Goal: Transaction & Acquisition: Purchase product/service

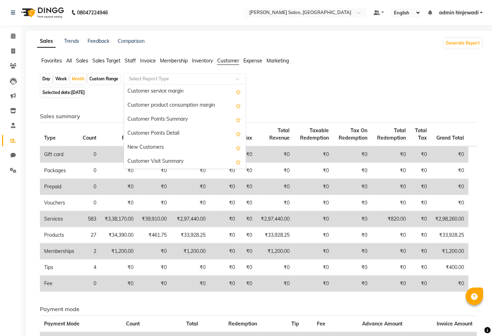
scroll to position [78, 0]
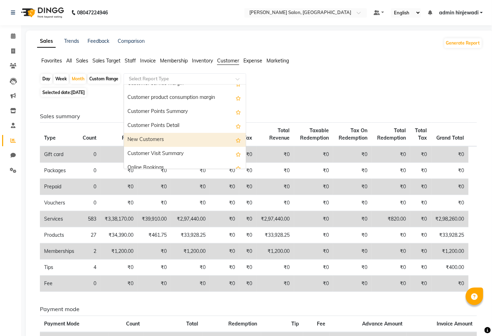
click at [166, 142] on div "New Customers" at bounding box center [185, 140] width 122 height 14
select select "full_report"
select select "pdf"
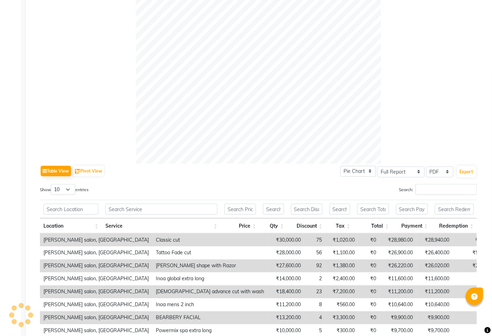
scroll to position [0, 0]
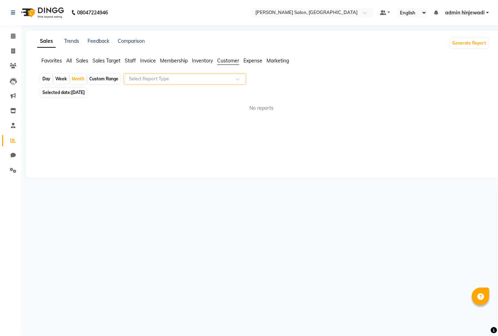
click at [146, 78] on input "text" at bounding box center [178, 78] width 101 height 7
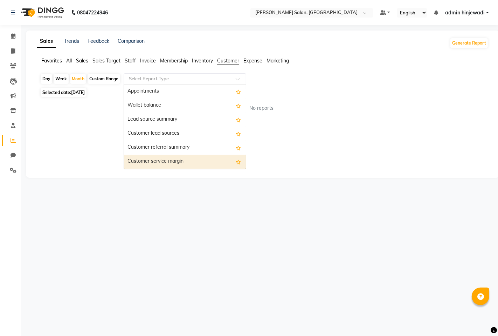
click at [314, 105] on div "No reports" at bounding box center [261, 107] width 443 height 7
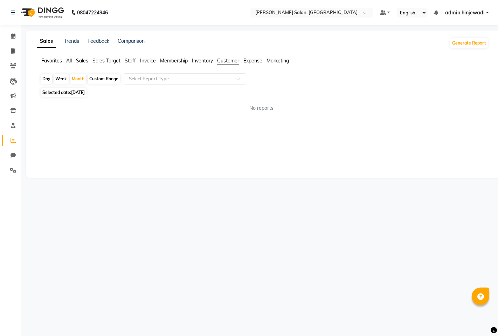
click at [100, 59] on span "Sales Target" at bounding box center [107, 60] width 28 height 6
click at [84, 60] on span "Sales" at bounding box center [82, 60] width 12 height 6
click at [226, 80] on input "text" at bounding box center [178, 78] width 101 height 7
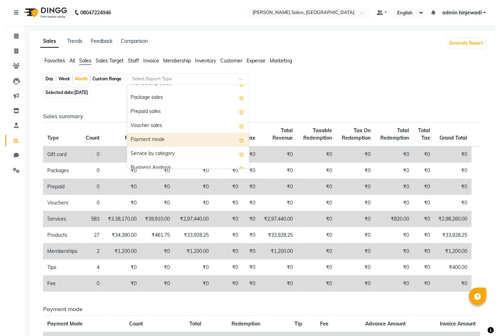
scroll to position [98, 0]
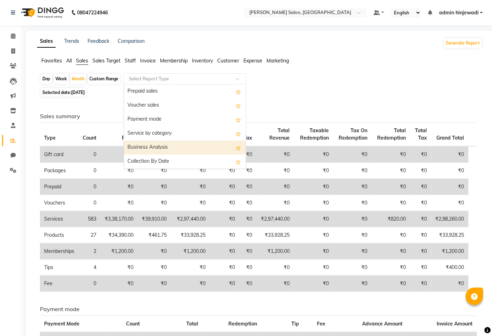
click at [200, 147] on div "Business Analysis" at bounding box center [185, 148] width 122 height 14
select select "full_report"
select select "pdf"
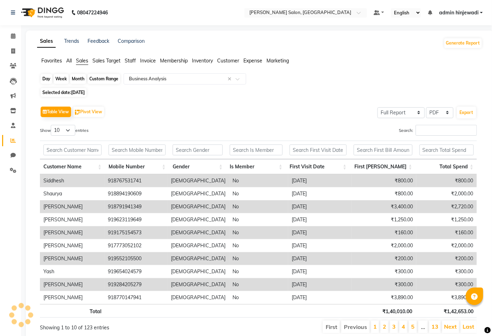
click at [81, 81] on div "Month" at bounding box center [78, 79] width 16 height 10
select select "8"
select select "2025"
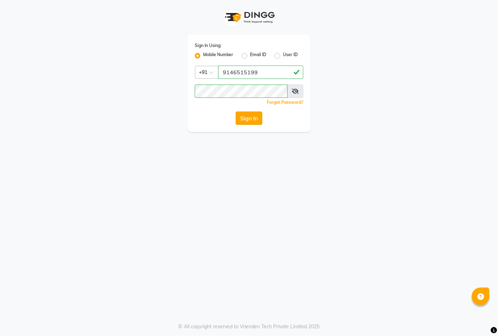
click at [254, 117] on button "Sign In" at bounding box center [249, 117] width 27 height 13
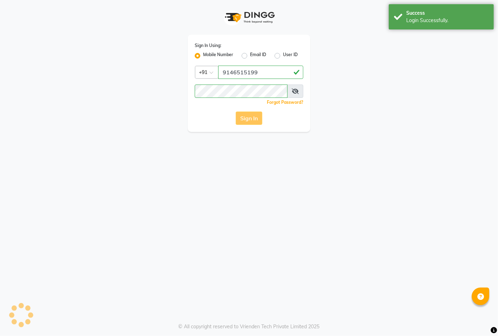
click at [244, 117] on div "Sign In" at bounding box center [249, 117] width 109 height 13
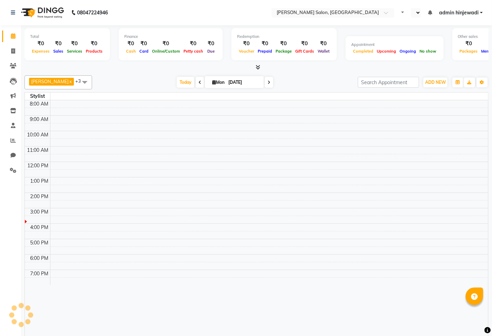
select select "en"
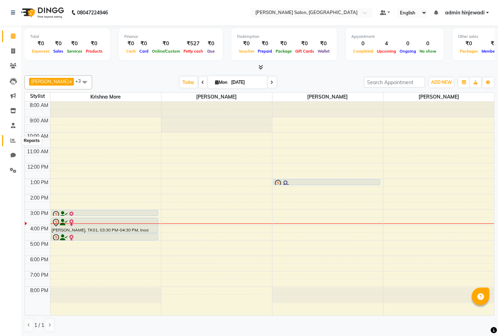
click at [12, 142] on icon at bounding box center [13, 140] width 5 height 5
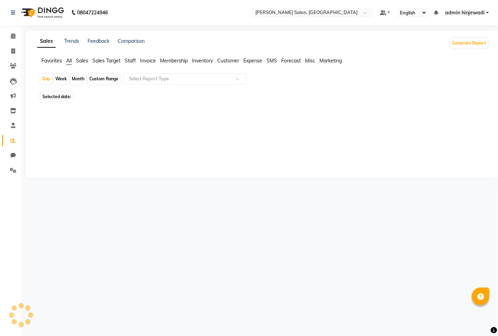
click at [74, 78] on div "Month" at bounding box center [78, 79] width 16 height 10
select select "9"
select select "2025"
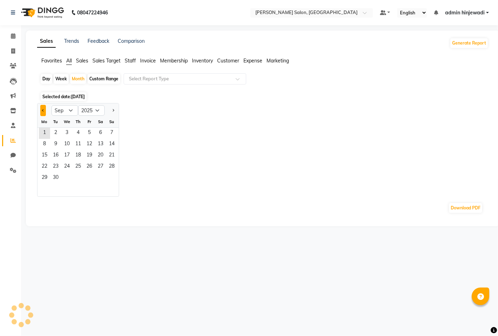
click at [43, 110] on span "Previous month" at bounding box center [43, 110] width 2 height 2
select select "8"
drag, startPoint x: 89, startPoint y: 132, endPoint x: 92, endPoint y: 129, distance: 4.0
click at [90, 132] on span "1" at bounding box center [89, 133] width 11 height 11
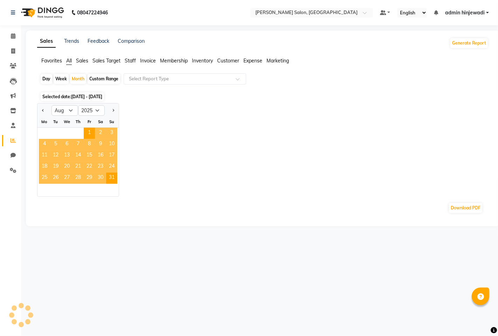
click at [234, 64] on li "Customer" at bounding box center [228, 60] width 22 height 7
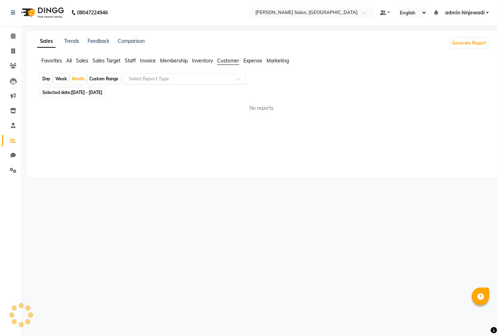
click at [212, 78] on input "text" at bounding box center [178, 78] width 101 height 7
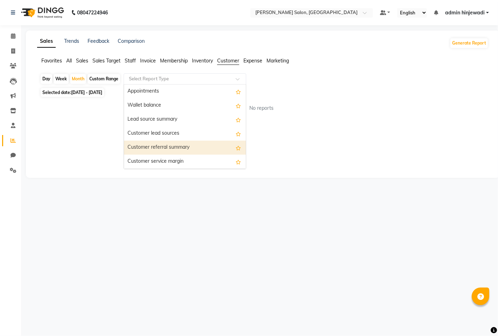
scroll to position [98, 0]
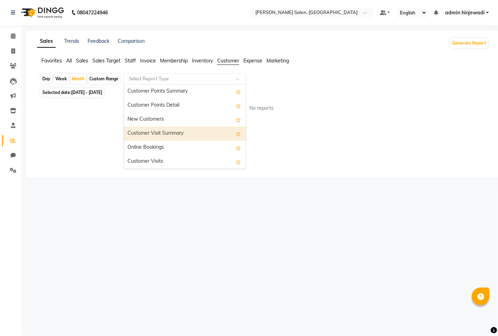
click at [177, 135] on div "Customer Visit Summary" at bounding box center [185, 134] width 122 height 14
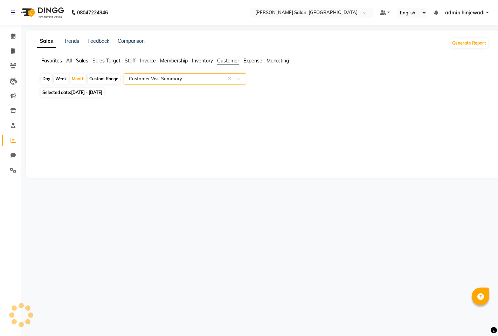
select select "full_report"
select select "pdf"
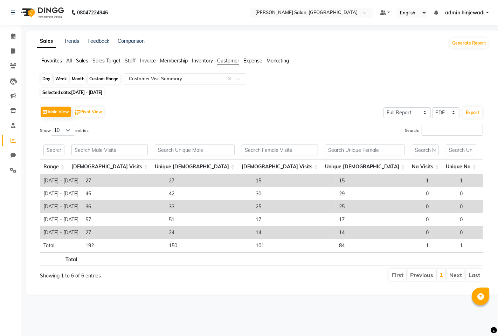
click at [81, 77] on div "Month" at bounding box center [78, 79] width 16 height 10
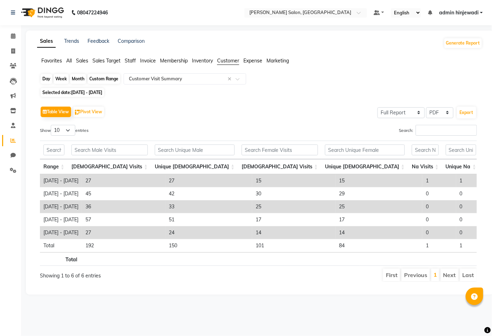
select select "8"
select select "2025"
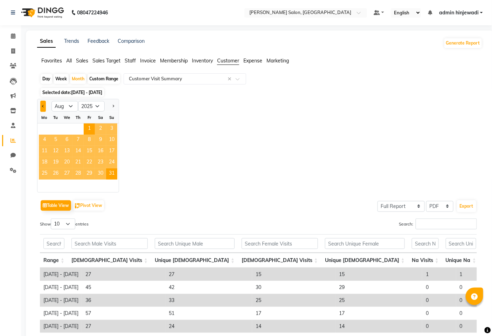
click at [43, 107] on button "Previous month" at bounding box center [43, 106] width 6 height 11
select select "7"
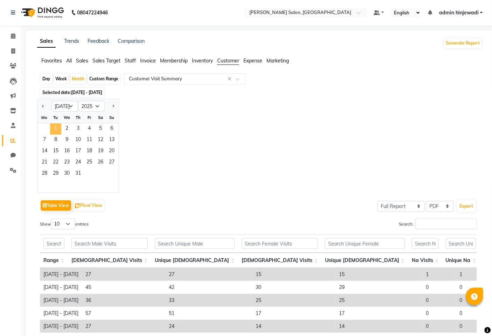
drag, startPoint x: 59, startPoint y: 127, endPoint x: 60, endPoint y: 123, distance: 4.0
click at [60, 127] on span "1" at bounding box center [55, 128] width 11 height 11
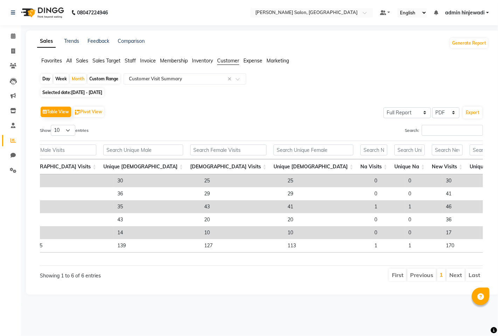
scroll to position [0, 0]
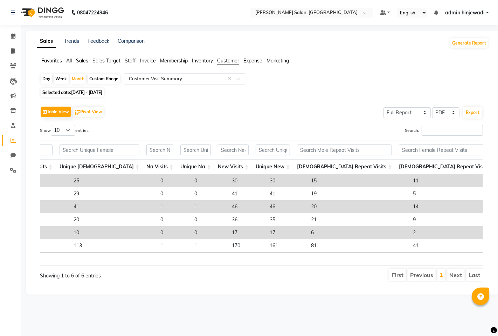
click at [433, 136] on div "Search:" at bounding box center [375, 132] width 217 height 14
click at [437, 134] on input "Search:" at bounding box center [452, 130] width 61 height 11
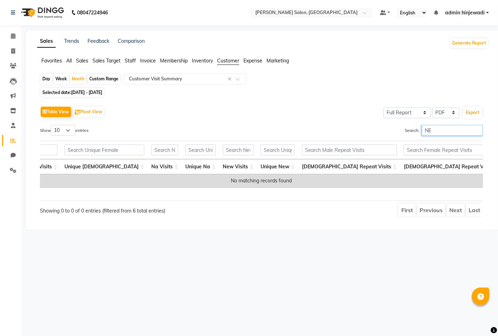
type input "N"
type input "R"
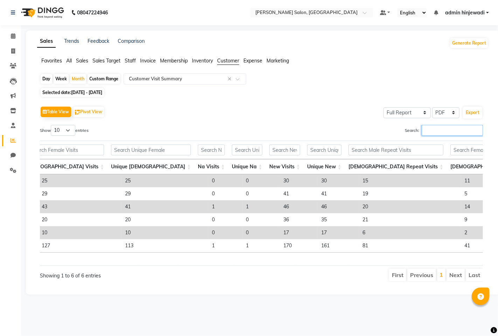
scroll to position [0, 177]
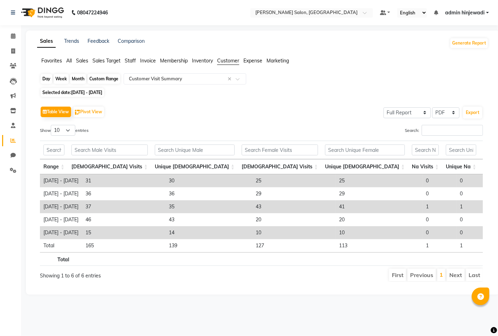
click at [82, 80] on div "Month" at bounding box center [78, 79] width 16 height 10
select select "7"
select select "2025"
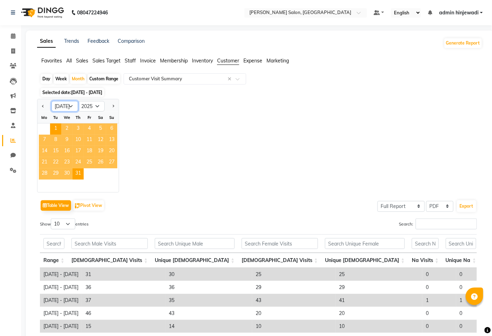
click at [71, 107] on select "Jan Feb Mar Apr May Jun [DATE] Aug Sep Oct Nov Dec" at bounding box center [65, 106] width 27 height 11
select select "8"
click at [52, 101] on select "Jan Feb Mar Apr May Jun [DATE] Aug Sep Oct Nov Dec" at bounding box center [65, 106] width 27 height 11
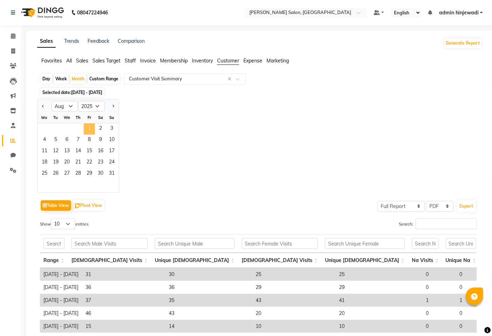
click at [89, 134] on span "1" at bounding box center [89, 128] width 11 height 11
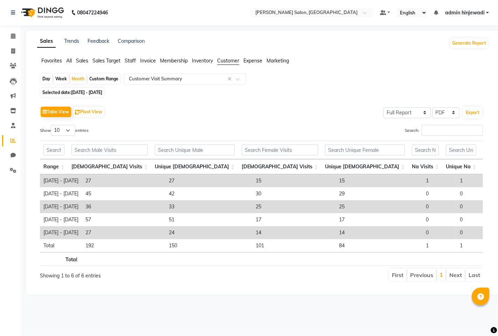
scroll to position [0, 15]
click at [9, 48] on span at bounding box center [13, 51] width 12 height 8
select select "service"
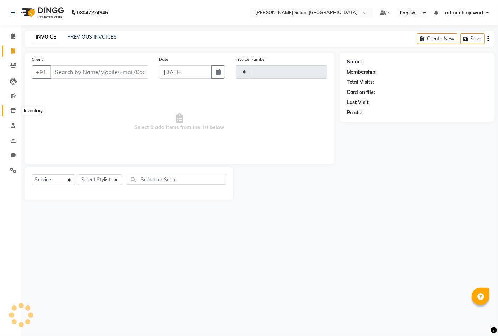
click at [11, 111] on icon at bounding box center [13, 110] width 6 height 5
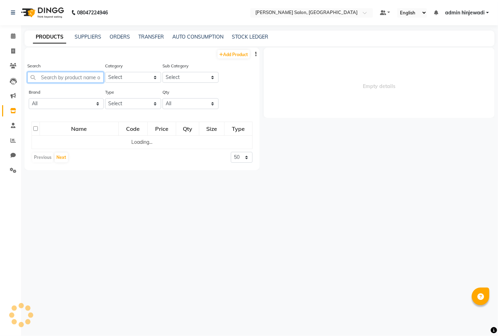
click at [74, 79] on input "text" at bounding box center [65, 77] width 76 height 11
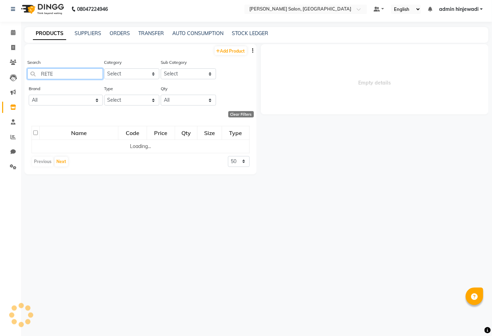
scroll to position [4, 0]
type input "RETE"
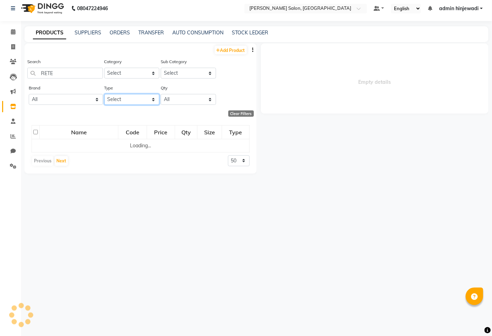
drag, startPoint x: 151, startPoint y: 98, endPoint x: 147, endPoint y: 104, distance: 6.6
click at [147, 98] on select "Select Both Retail Consumable" at bounding box center [131, 99] width 55 height 11
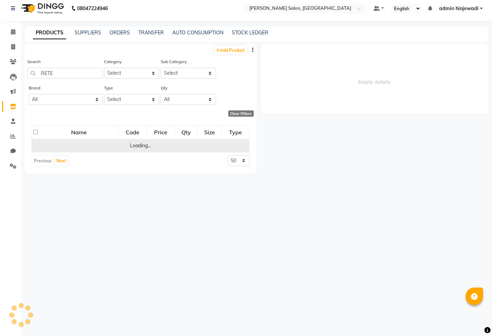
click at [135, 144] on td "Loading..." at bounding box center [141, 145] width 218 height 13
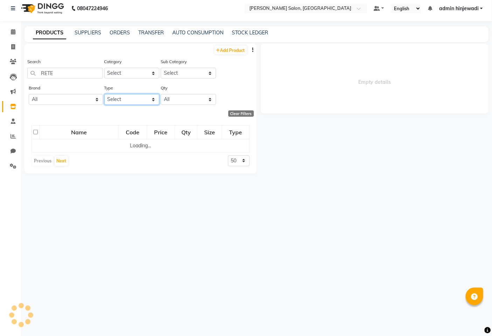
click at [142, 103] on select "Select Both Retail Consumable" at bounding box center [131, 99] width 55 height 11
select select "C"
click at [104, 94] on select "Select Both Retail Consumable" at bounding box center [131, 99] width 55 height 11
click at [152, 74] on select "Select Hair Skin Makeup Personal Care Appliances [PERSON_NAME] Disposable Threa…" at bounding box center [131, 73] width 55 height 11
select select "1200601150"
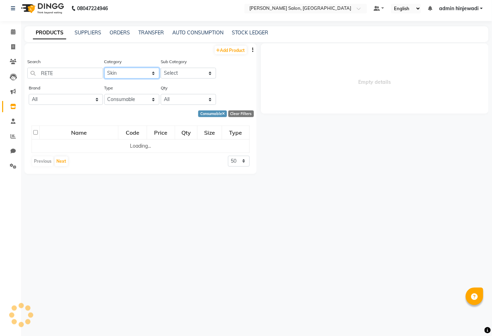
click at [104, 68] on select "Select Hair Skin Makeup Personal Care Appliances [PERSON_NAME] Disposable Threa…" at bounding box center [131, 73] width 55 height 11
click at [177, 76] on select "Select" at bounding box center [188, 73] width 55 height 11
click at [179, 74] on select "Select" at bounding box center [188, 73] width 55 height 11
click at [180, 74] on select "Select" at bounding box center [188, 73] width 55 height 11
click at [84, 75] on input "RETE" at bounding box center [65, 73] width 76 height 11
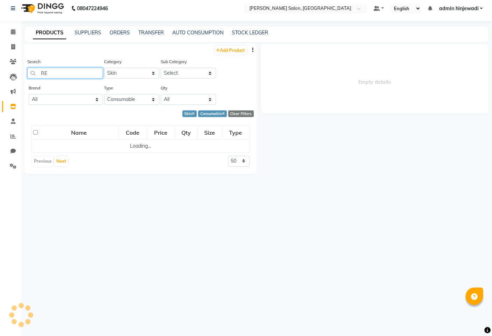
type input "R"
type input "LOTUS"
select select
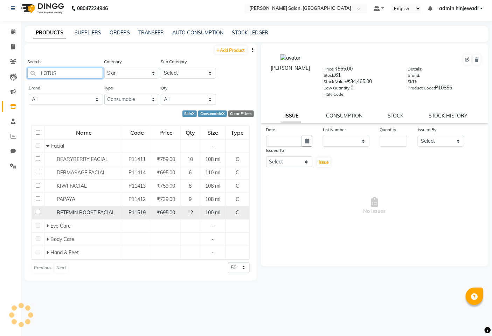
type input "LOTUS"
click at [36, 211] on input "checkbox" at bounding box center [38, 212] width 5 height 5
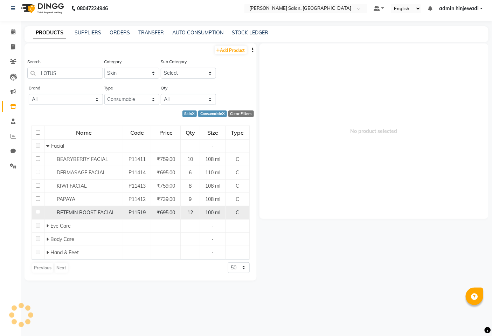
click at [65, 210] on span "RETEMIN BOOST FACIAL" at bounding box center [86, 212] width 58 height 6
click at [37, 212] on input "checkbox" at bounding box center [38, 212] width 5 height 5
checkbox input "true"
select select
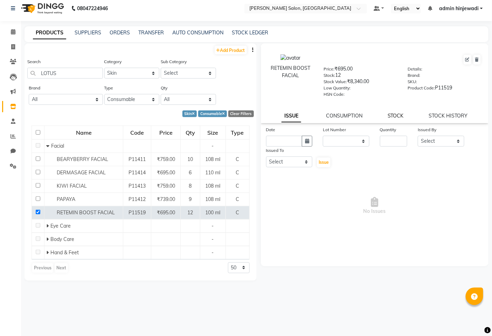
click at [396, 117] on link "STOCK" at bounding box center [396, 115] width 16 height 6
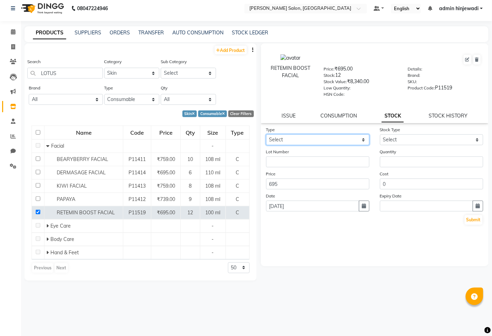
click at [341, 136] on select "Select In Out" at bounding box center [317, 139] width 103 height 11
select select "out"
click at [266, 134] on select "Select In Out" at bounding box center [317, 139] width 103 height 11
select select
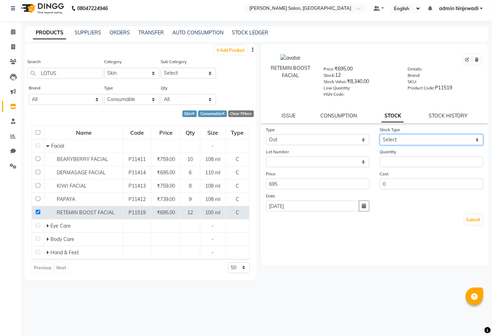
click at [449, 142] on select "Select Internal Use Damaged Expired Adjustment Return Other" at bounding box center [431, 139] width 103 height 11
select select "internal use"
click at [380, 134] on select "Select Internal Use Damaged Expired Adjustment Return Other" at bounding box center [431, 139] width 103 height 11
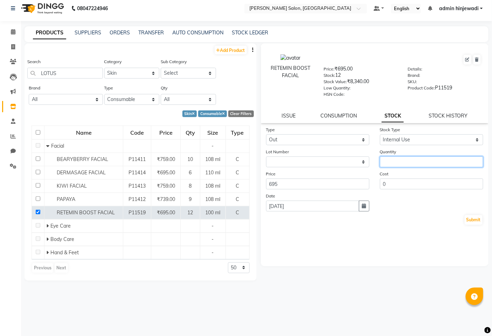
click at [404, 163] on input "number" at bounding box center [431, 161] width 103 height 11
type input "1"
click at [468, 221] on button "Submit" at bounding box center [474, 220] width 18 height 10
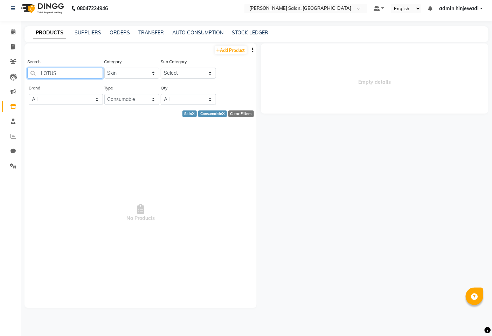
click at [84, 73] on input "LOTUS" at bounding box center [65, 73] width 76 height 11
type input "L"
type input "[PERSON_NAME]"
click at [127, 73] on select "Select Hair Skin Makeup Personal Care Appliances [PERSON_NAME] Disposable Threa…" at bounding box center [131, 73] width 55 height 11
select select "1200601100"
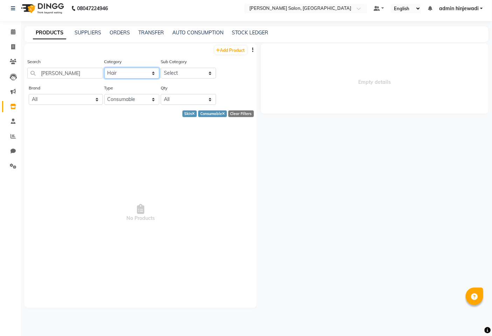
click at [104, 68] on select "Select Hair Skin Makeup Personal Care Appliances [PERSON_NAME] Disposable Threa…" at bounding box center [131, 73] width 55 height 11
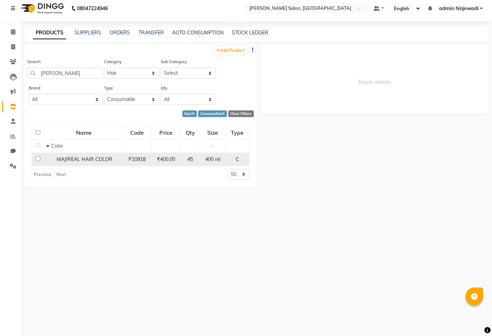
click at [109, 163] on td "MAJIREAL HAIR COLOR" at bounding box center [84, 158] width 79 height 13
click at [106, 158] on span "MAJIREAL HAIR COLOR" at bounding box center [85, 159] width 56 height 6
click at [37, 157] on input "checkbox" at bounding box center [38, 158] width 5 height 5
checkbox input "true"
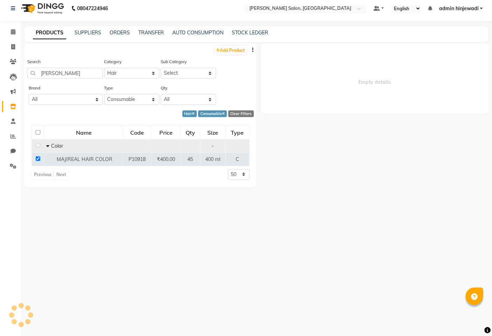
select select
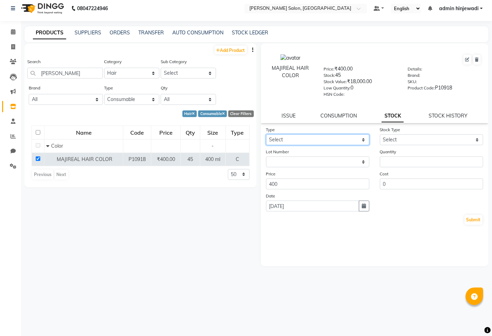
click at [285, 143] on select "Select In Out" at bounding box center [317, 139] width 103 height 11
select select "out"
click at [266, 134] on select "Select In Out" at bounding box center [317, 139] width 103 height 11
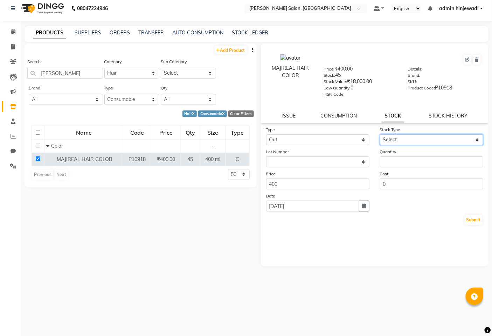
click at [422, 136] on select "Select Internal Use Damaged Expired Adjustment Return Other" at bounding box center [431, 139] width 103 height 11
select select "internal use"
click at [380, 134] on select "Select Internal Use Damaged Expired Adjustment Return Other" at bounding box center [431, 139] width 103 height 11
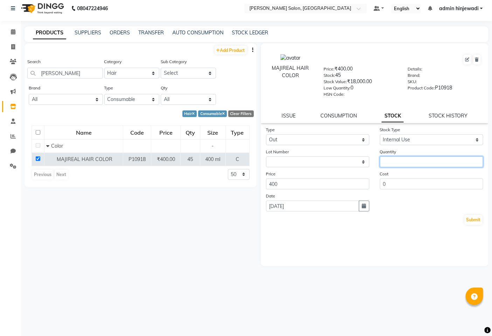
click at [415, 163] on input "number" at bounding box center [431, 161] width 103 height 11
type input "1"
click at [478, 221] on button "Submit" at bounding box center [474, 220] width 18 height 10
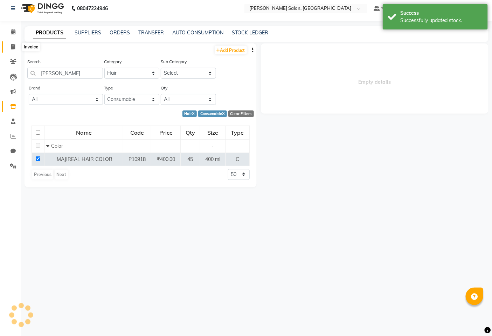
click at [13, 47] on icon at bounding box center [13, 46] width 4 height 5
select select "service"
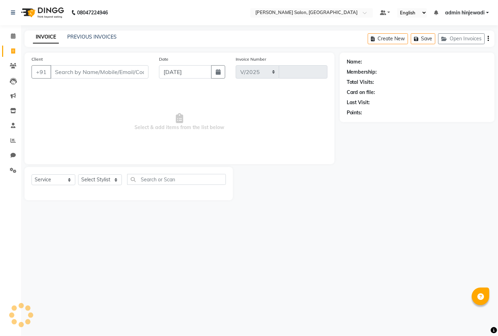
select select "7331"
type input "1276"
drag, startPoint x: 4, startPoint y: 21, endPoint x: 13, endPoint y: 34, distance: 15.8
click at [7, 25] on nav "08047224946 Select Location × [PERSON_NAME] Salon, Hinjewadi Default Panel My P…" at bounding box center [249, 12] width 498 height 25
drag, startPoint x: 13, startPoint y: 34, endPoint x: 12, endPoint y: 47, distance: 13.0
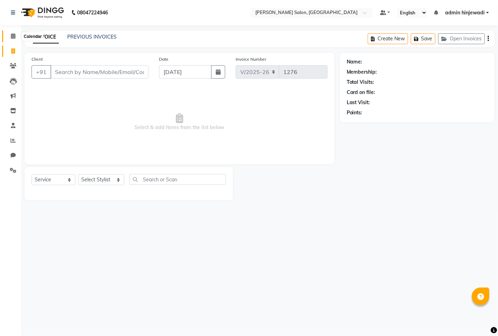
click at [14, 33] on span at bounding box center [13, 36] width 12 height 8
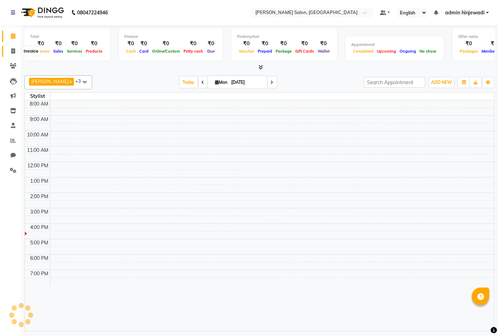
click at [14, 50] on icon at bounding box center [13, 50] width 4 height 5
select select "service"
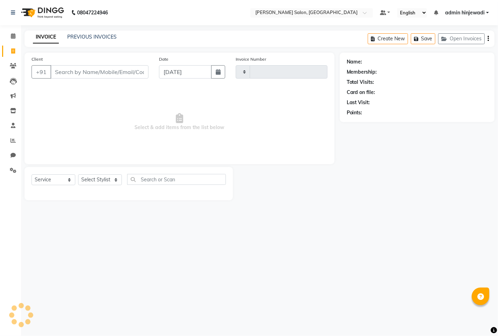
type input "1276"
select select "7331"
type input "\"
click at [114, 183] on select "Select Stylist admin hinjewadi [PERSON_NAME] krishna more [PERSON_NAME] rishi […" at bounding box center [101, 179] width 46 height 11
select select "65183"
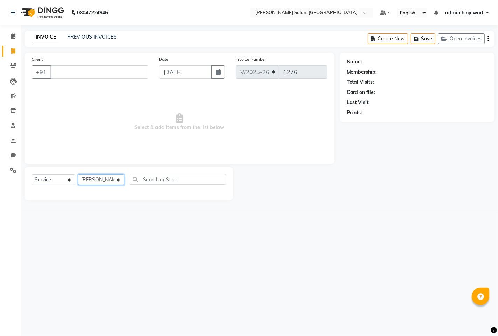
click at [78, 175] on select "Select Stylist admin hinjewadi [PERSON_NAME] krishna more [PERSON_NAME] rishi […" at bounding box center [101, 179] width 46 height 11
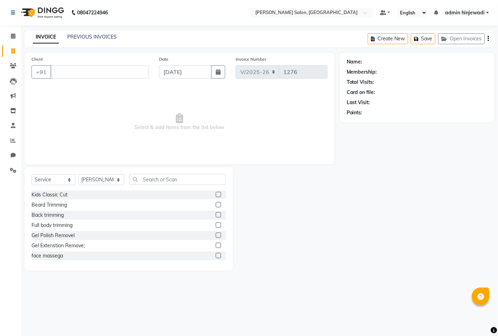
click at [149, 172] on div "Select Service Product Membership Package Voucher Prepaid Gift Card Select Styl…" at bounding box center [129, 218] width 209 height 103
click at [152, 176] on input "text" at bounding box center [178, 179] width 96 height 11
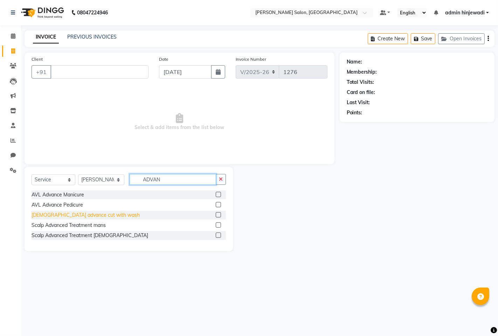
type input "ADVAN"
drag, startPoint x: 52, startPoint y: 216, endPoint x: 54, endPoint y: 211, distance: 4.9
click at [53, 216] on div "[DEMOGRAPHIC_DATA] advance cut with wash" at bounding box center [86, 214] width 108 height 7
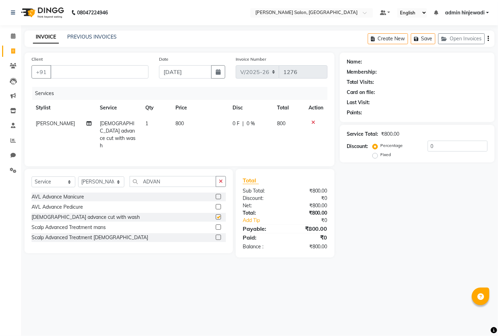
checkbox input "false"
click at [182, 179] on input "ADVAN" at bounding box center [173, 181] width 87 height 11
type input "A"
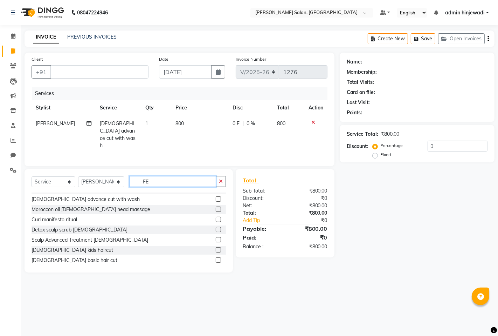
scroll to position [52, 0]
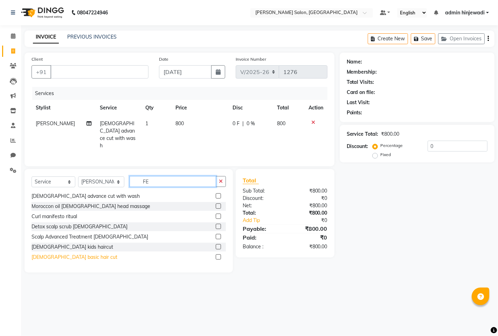
type input "FE"
click at [61, 253] on div "[DEMOGRAPHIC_DATA] basic hair cut" at bounding box center [75, 256] width 86 height 7
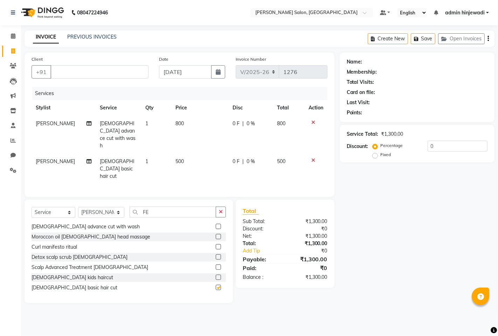
checkbox input "false"
click at [165, 206] on input "FE" at bounding box center [173, 211] width 87 height 11
type input "F"
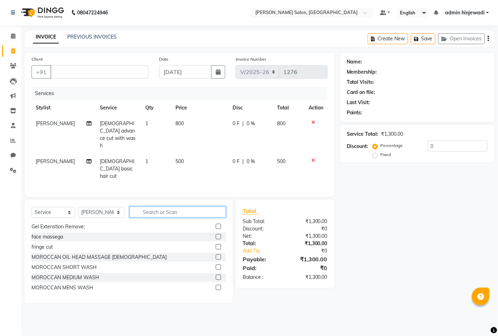
scroll to position [173, 0]
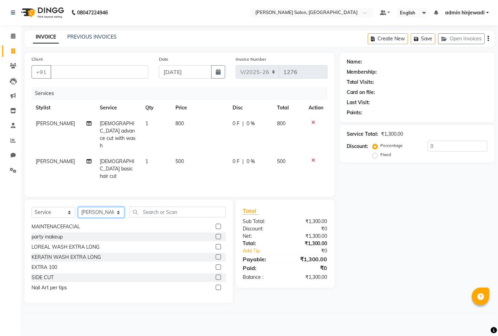
click at [118, 207] on select "Select Stylist admin hinjewadi [PERSON_NAME] krishna more [PERSON_NAME] rishi […" at bounding box center [101, 212] width 46 height 11
select select "90443"
click at [78, 207] on select "Select Stylist admin hinjewadi [PERSON_NAME] krishna more [PERSON_NAME] rishi […" at bounding box center [101, 212] width 46 height 11
click at [179, 199] on div "Select Service Product Membership Package Voucher Prepaid Gift Card Select Styl…" at bounding box center [129, 250] width 209 height 103
click at [178, 206] on input "text" at bounding box center [178, 211] width 96 height 11
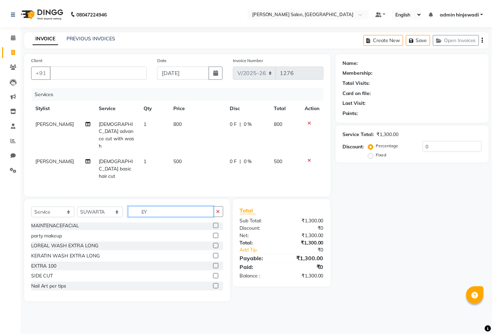
scroll to position [0, 0]
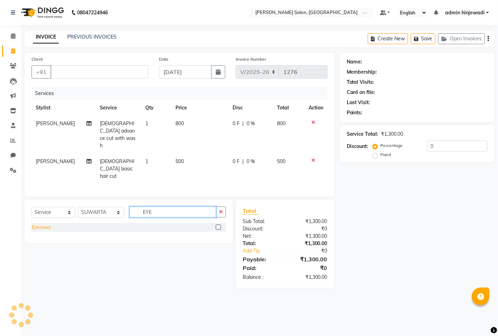
type input "EYE"
click at [46, 224] on div "Eyerows" at bounding box center [41, 227] width 19 height 7
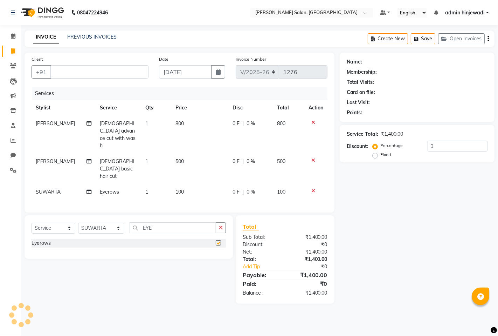
checkbox input "false"
click at [175, 222] on input "EYE" at bounding box center [173, 227] width 87 height 11
type input "E"
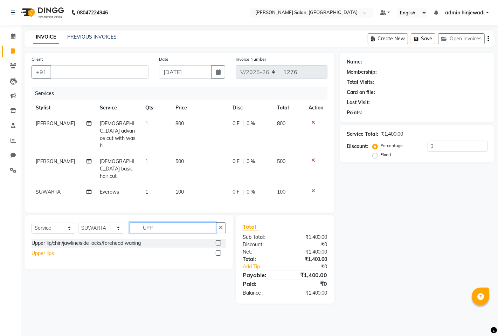
type input "UPP"
drag, startPoint x: 33, startPoint y: 238, endPoint x: 36, endPoint y: 236, distance: 3.8
click at [34, 250] on div "Upper lips" at bounding box center [43, 253] width 22 height 7
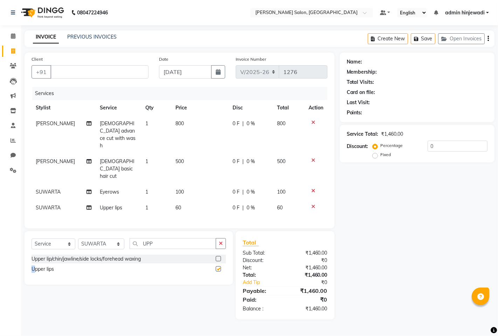
checkbox input "false"
click at [156, 238] on input "UPP" at bounding box center [173, 243] width 87 height 11
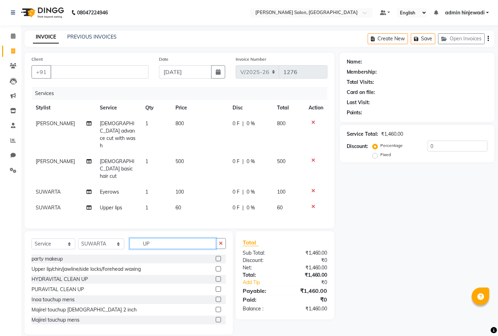
type input "U"
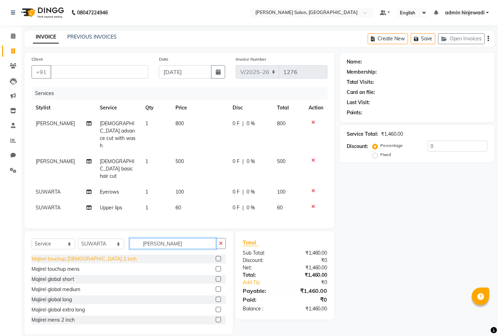
type input "[PERSON_NAME]"
click at [75, 255] on div "Majirel touchup [DEMOGRAPHIC_DATA] 2 inch" at bounding box center [84, 258] width 105 height 7
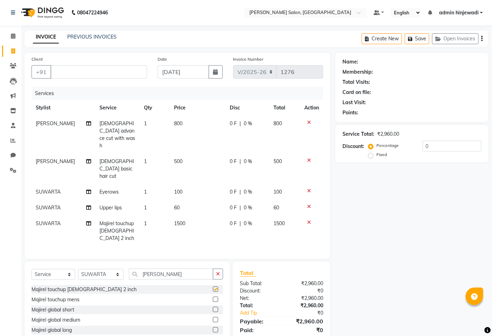
checkbox input "false"
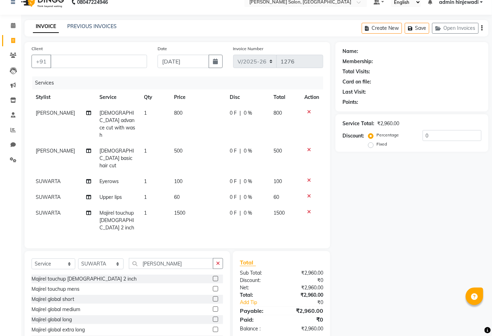
scroll to position [16, 0]
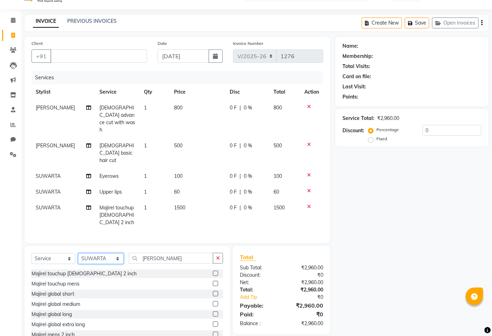
drag, startPoint x: 114, startPoint y: 235, endPoint x: 117, endPoint y: 247, distance: 12.3
click at [114, 253] on select "Select Stylist admin hinjewadi [PERSON_NAME] krishna more [PERSON_NAME] rishi […" at bounding box center [101, 258] width 46 height 11
select select "76917"
click at [78, 253] on select "Select Stylist admin hinjewadi [PERSON_NAME] krishna more [PERSON_NAME] rishi […" at bounding box center [101, 258] width 46 height 11
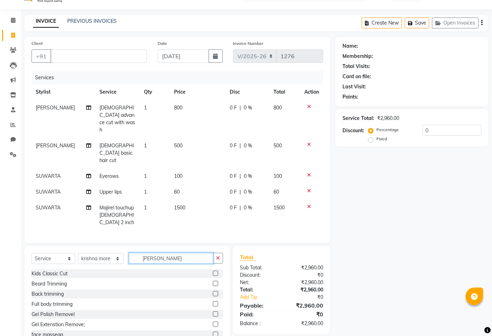
click at [174, 253] on input "[PERSON_NAME]" at bounding box center [171, 258] width 84 height 11
type input "M"
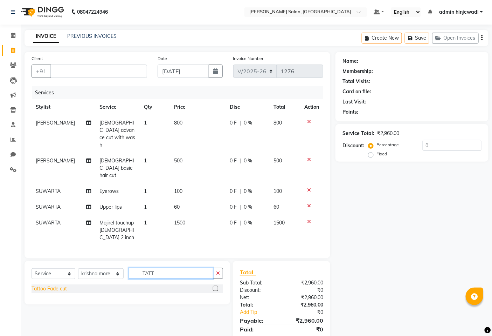
type input "TATT"
click at [61, 285] on div "Tattoo Fade cut" at bounding box center [49, 288] width 35 height 7
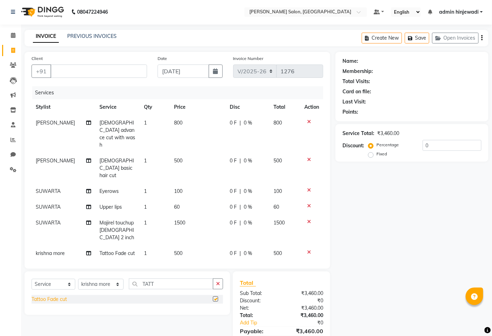
checkbox input "false"
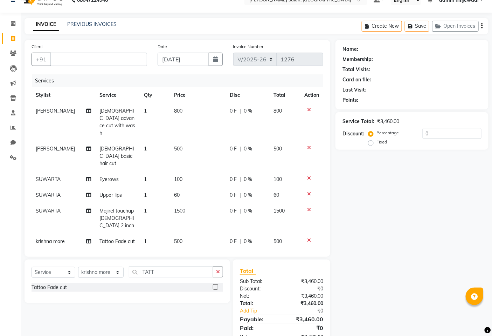
scroll to position [16, 0]
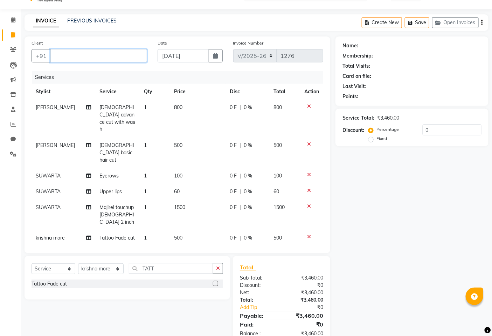
click at [82, 50] on input "Client" at bounding box center [98, 55] width 97 height 13
click at [9, 21] on span at bounding box center [13, 20] width 12 height 8
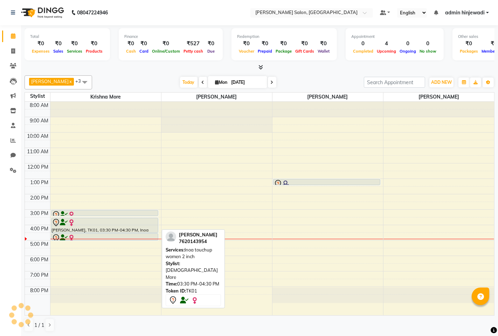
click at [88, 228] on div "[PERSON_NAME], TK01, 03:30 PM-04:30 PM, Inoa touchup women 2 inch" at bounding box center [105, 225] width 107 height 14
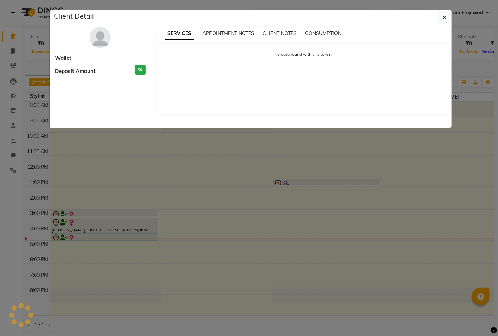
click at [228, 156] on ngb-modal-window "Client Detail Wallet Deposit Amount ₹0 SERVICES APPOINTMENT NOTES CLIENT NOTES …" at bounding box center [249, 168] width 498 height 336
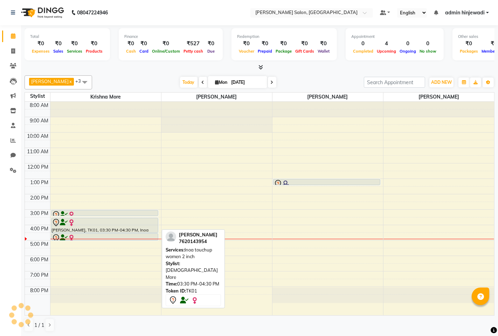
click at [90, 228] on div "[PERSON_NAME], TK01, 03:30 PM-04:30 PM, Inoa touchup women 2 inch" at bounding box center [105, 225] width 107 height 14
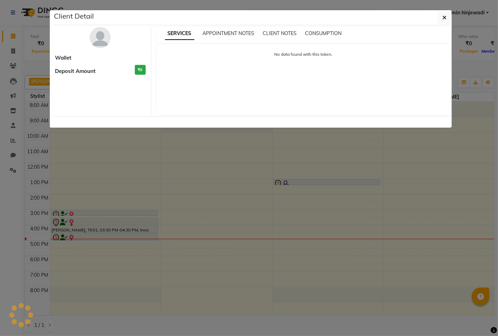
click at [211, 110] on div "No data found with this token." at bounding box center [304, 79] width 294 height 70
select select "7"
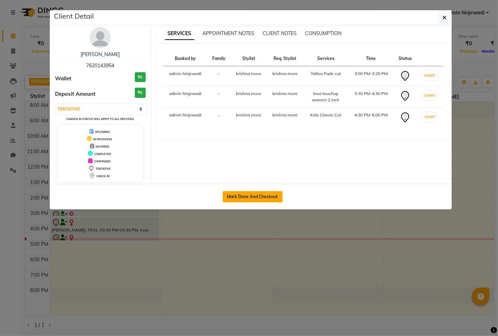
click at [260, 193] on button "Mark Done And Checkout" at bounding box center [253, 196] width 60 height 11
select select "service"
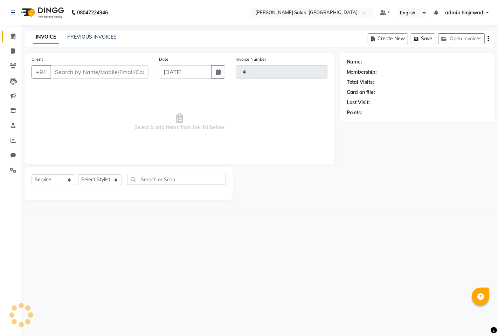
type input "1276"
select select "7331"
click at [94, 185] on select "Select Stylist admin hinjewadi [PERSON_NAME] krishna more [PERSON_NAME] rishi […" at bounding box center [101, 179] width 46 height 11
type input "7620143954"
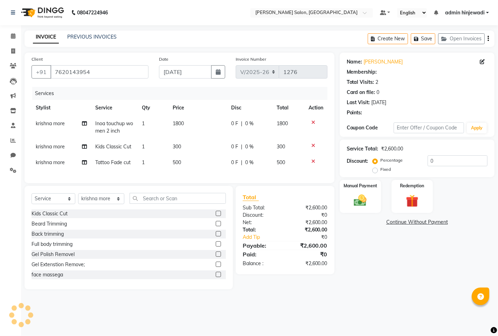
click at [313, 161] on icon at bounding box center [314, 161] width 4 height 5
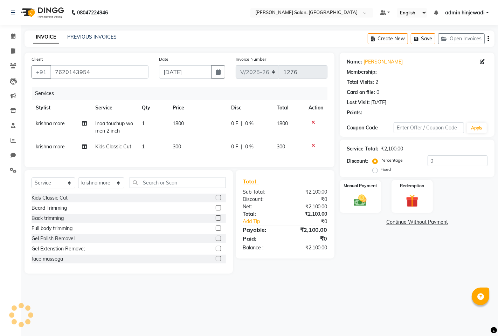
click at [313, 144] on icon at bounding box center [314, 145] width 4 height 5
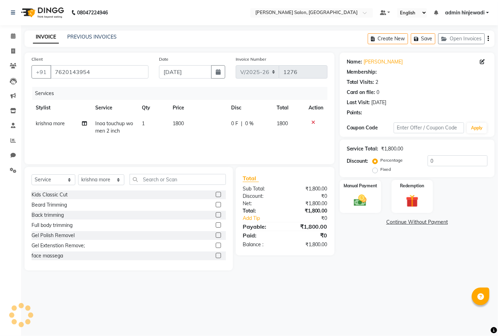
click at [316, 121] on div at bounding box center [316, 122] width 15 height 5
click at [313, 121] on icon at bounding box center [314, 122] width 4 height 5
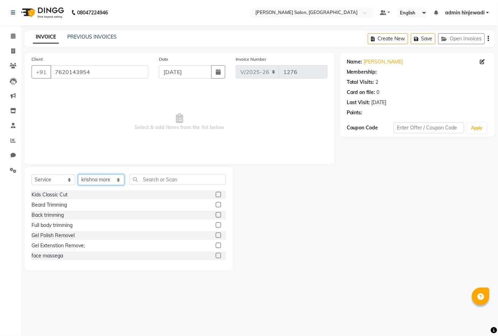
click at [107, 178] on select "Select Stylist admin hinjewadi [PERSON_NAME] krishna more [PERSON_NAME] rishi […" at bounding box center [101, 179] width 46 height 11
select select "90443"
click at [78, 175] on select "Select Stylist admin hinjewadi [PERSON_NAME] krishna more [PERSON_NAME] rishi […" at bounding box center [101, 179] width 46 height 11
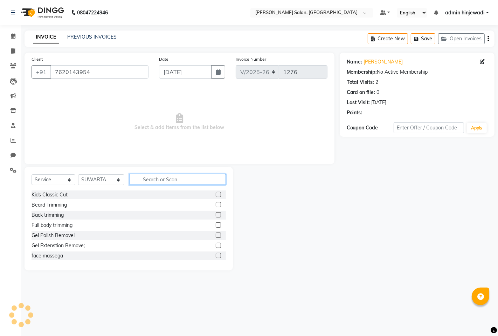
click at [162, 175] on input "text" at bounding box center [178, 179] width 96 height 11
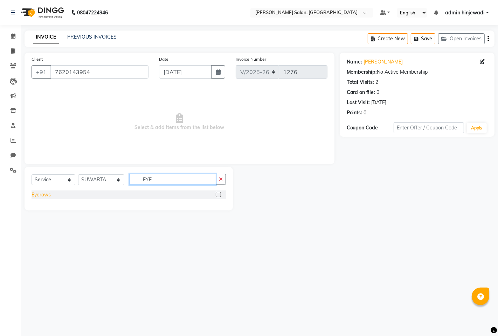
type input "EYE"
click at [38, 195] on div "Eyerows" at bounding box center [41, 194] width 19 height 7
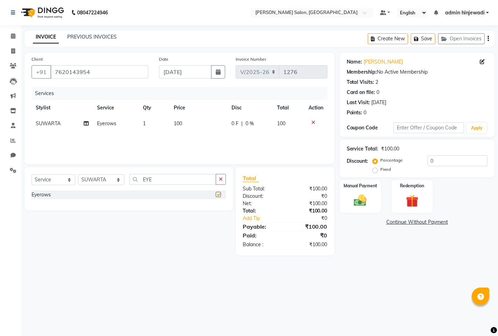
checkbox input "false"
click at [169, 183] on input "EYE" at bounding box center [173, 179] width 87 height 11
type input "E"
type input "UPP"
click at [34, 207] on div "Upper lips" at bounding box center [43, 204] width 22 height 7
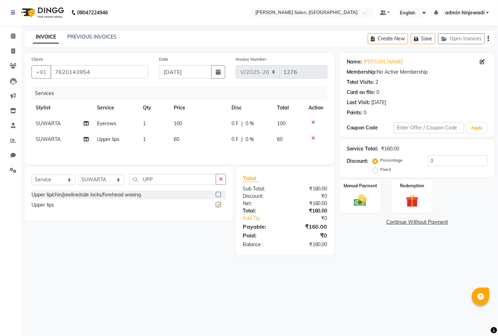
checkbox input "false"
click at [162, 183] on input "UPP" at bounding box center [173, 179] width 87 height 11
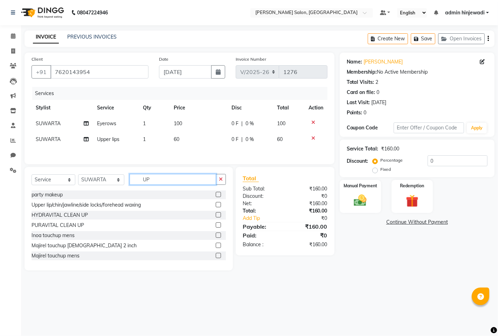
type input "U"
type input "[PERSON_NAME]"
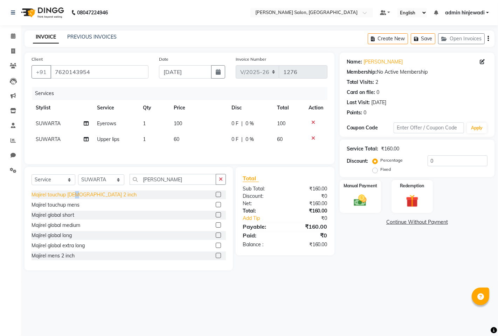
click at [79, 193] on div "Majirel touchup [DEMOGRAPHIC_DATA] 2 inch" at bounding box center [84, 194] width 105 height 7
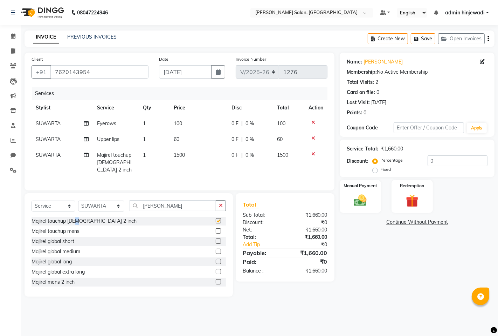
checkbox input "false"
click at [195, 206] on input "[PERSON_NAME]" at bounding box center [173, 205] width 87 height 11
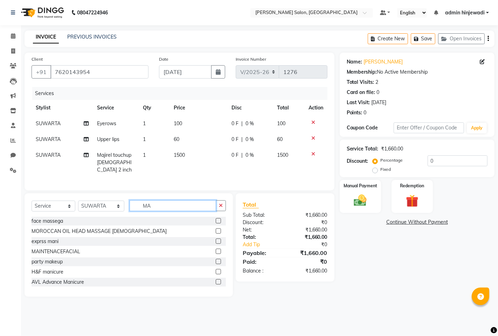
type input "M"
click at [151, 207] on input "text" at bounding box center [178, 205] width 96 height 11
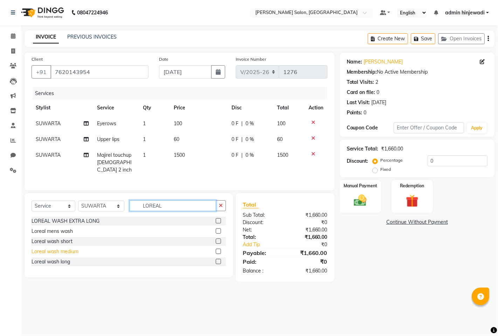
type input "LOREAL"
click at [51, 251] on div "Loreal wash medium" at bounding box center [55, 251] width 47 height 7
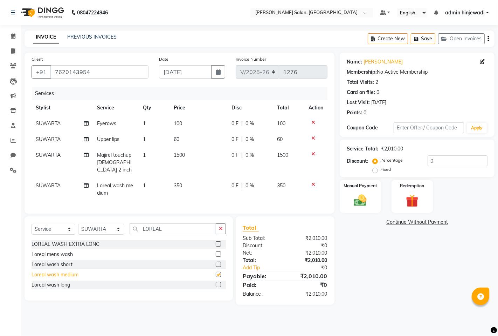
checkbox input "false"
drag, startPoint x: 111, startPoint y: 228, endPoint x: 120, endPoint y: 239, distance: 14.4
click at [111, 228] on select "Select Stylist admin hinjewadi [PERSON_NAME] krishna more [PERSON_NAME] rishi […" at bounding box center [101, 229] width 46 height 11
select select "65183"
click at [78, 224] on select "Select Stylist admin hinjewadi [PERSON_NAME] krishna more [PERSON_NAME] rishi […" at bounding box center [101, 229] width 46 height 11
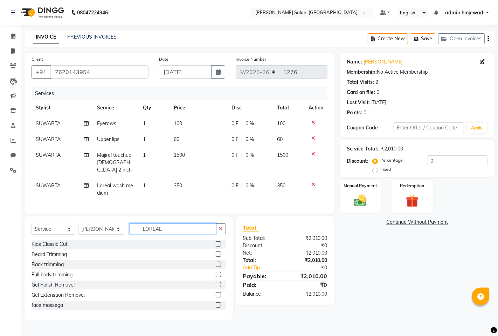
click at [175, 223] on input "LOREAL" at bounding box center [173, 228] width 87 height 11
type input "L"
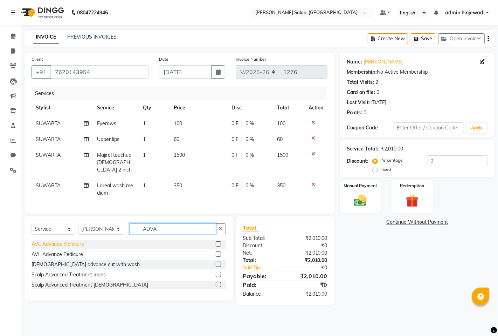
type input "ADVA"
click at [59, 265] on div "[DEMOGRAPHIC_DATA] advance cut with wash" at bounding box center [86, 264] width 108 height 7
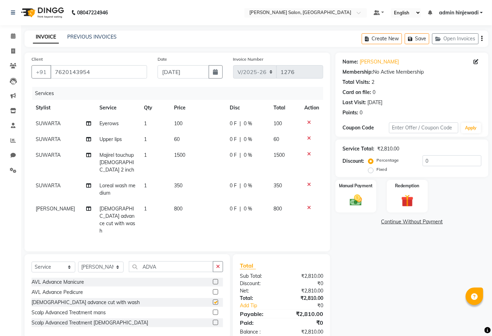
checkbox input "false"
click at [184, 261] on input "ADVA" at bounding box center [171, 266] width 84 height 11
type input "A"
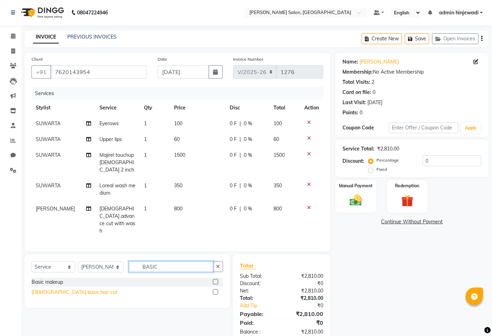
type input "BASIC"
click at [58, 288] on div "[DEMOGRAPHIC_DATA] basic hair cut" at bounding box center [75, 291] width 86 height 7
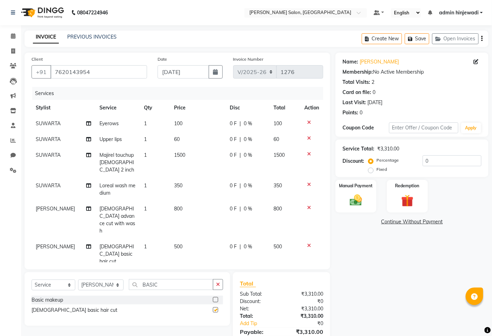
checkbox input "false"
click at [102, 279] on select "Select Stylist admin hinjewadi [PERSON_NAME] krishna more [PERSON_NAME] rishi […" at bounding box center [101, 284] width 46 height 11
select select "76917"
click at [78, 279] on select "Select Stylist admin hinjewadi [PERSON_NAME] krishna more [PERSON_NAME] rishi […" at bounding box center [101, 284] width 46 height 11
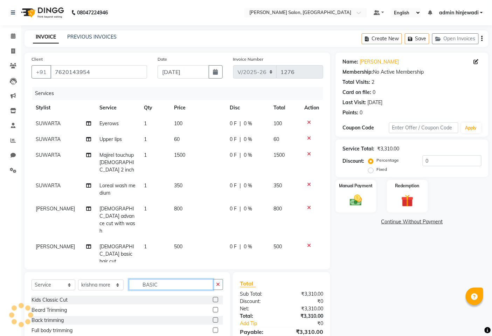
click at [165, 279] on input "BASIC" at bounding box center [171, 284] width 84 height 11
type input "B"
type input "TATT"
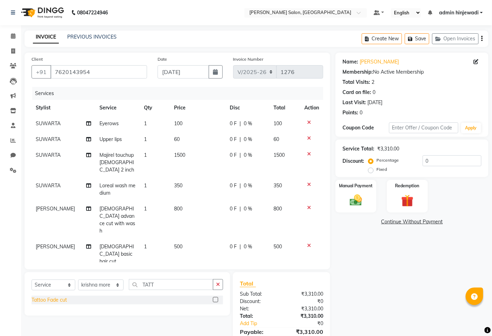
click at [48, 296] on div "Tattoo Fade cut" at bounding box center [49, 299] width 35 height 7
checkbox input "false"
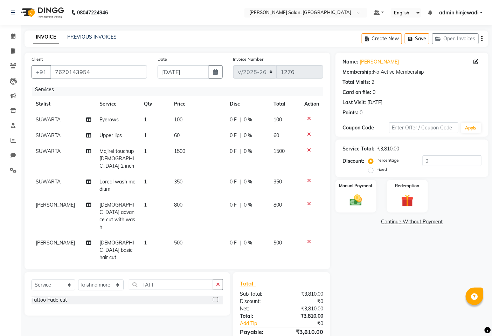
scroll to position [5, 0]
click at [176, 288] on input "TATT" at bounding box center [171, 284] width 84 height 11
type input "T"
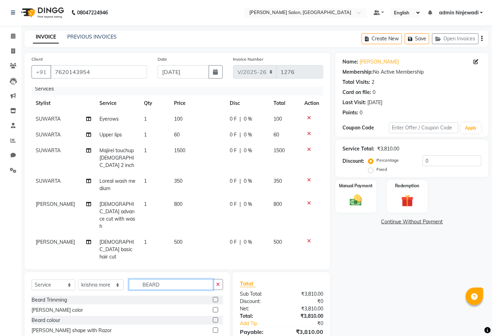
scroll to position [35, 0]
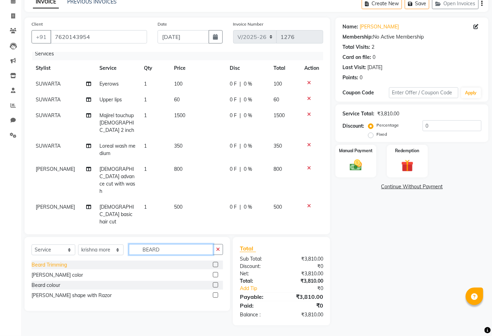
type input "BEARD"
click at [64, 268] on div "Beard Trimming" at bounding box center [49, 264] width 35 height 7
checkbox input "false"
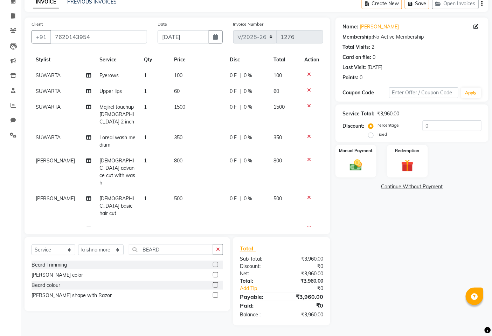
scroll to position [20, 0]
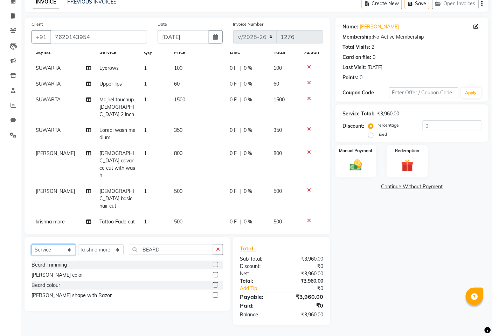
click at [51, 251] on select "Select Service Product Membership Package Voucher Prepaid Gift Card" at bounding box center [54, 249] width 44 height 11
select select "product"
click at [32, 245] on select "Select Service Product Membership Package Voucher Prepaid Gift Card" at bounding box center [54, 249] width 44 height 11
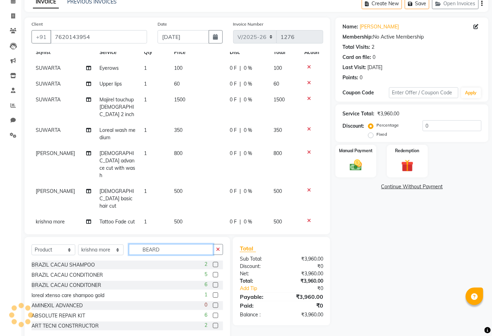
click at [183, 249] on input "BEARD" at bounding box center [171, 249] width 84 height 11
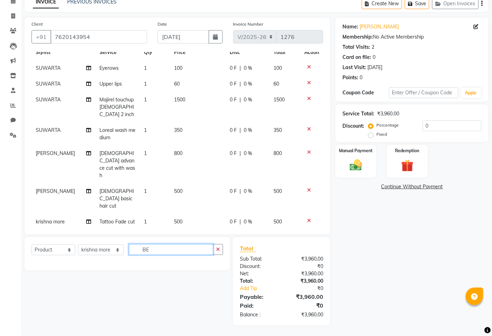
type input "B"
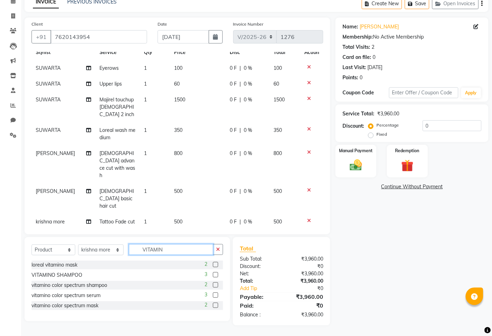
type input "VITAMIN"
click at [216, 282] on label at bounding box center [215, 284] width 5 height 5
click at [216, 283] on input "checkbox" at bounding box center [215, 285] width 5 height 5
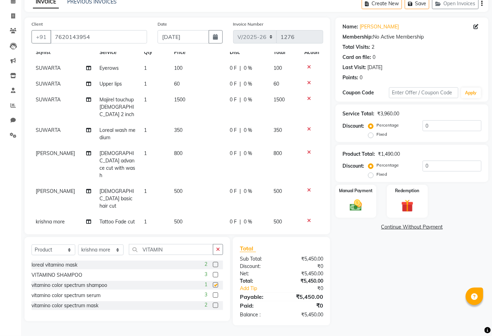
checkbox input "false"
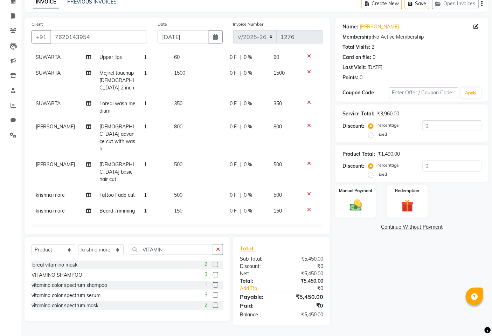
scroll to position [78, 0]
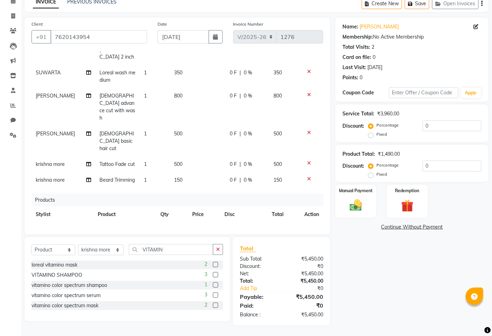
click at [215, 294] on label at bounding box center [215, 294] width 5 height 5
click at [215, 294] on input "checkbox" at bounding box center [215, 295] width 5 height 5
checkbox input "false"
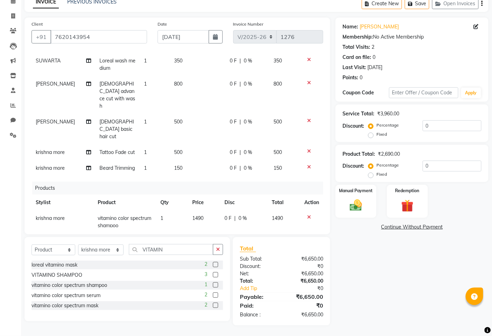
scroll to position [101, 0]
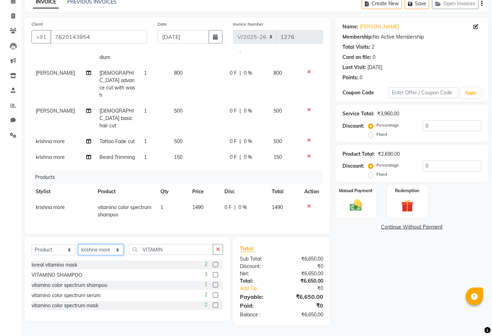
click at [111, 249] on select "Select Stylist admin hinjewadi [PERSON_NAME] krishna more [PERSON_NAME] rishi […" at bounding box center [101, 249] width 46 height 11
select select "90443"
click at [78, 245] on select "Select Stylist admin hinjewadi [PERSON_NAME] krishna more [PERSON_NAME] rishi […" at bounding box center [101, 249] width 46 height 11
click at [167, 250] on input "VITAMIN" at bounding box center [171, 249] width 84 height 11
type input "V"
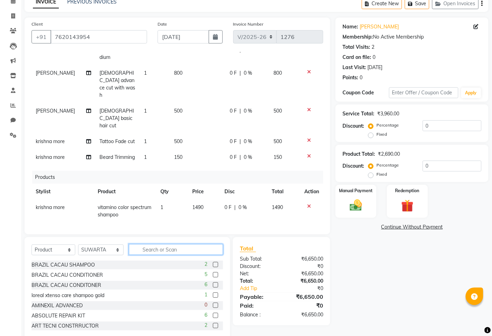
click at [165, 251] on input "text" at bounding box center [176, 249] width 94 height 11
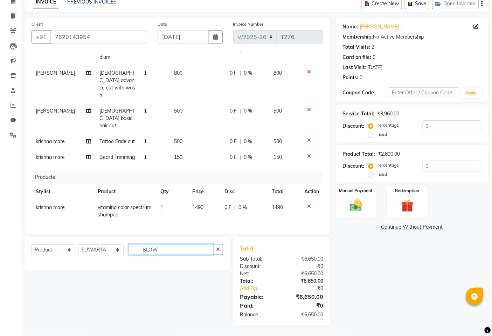
type input "BLOW"
click at [48, 248] on select "Select Service Product Membership Package Voucher Prepaid Gift Card" at bounding box center [54, 249] width 44 height 11
select select "service"
click at [32, 245] on select "Select Service Product Membership Package Voucher Prepaid Gift Card" at bounding box center [54, 249] width 44 height 11
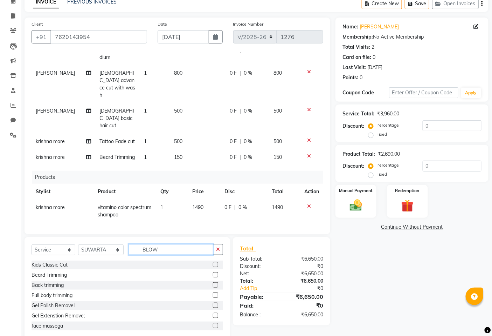
click at [183, 254] on input "BLOW" at bounding box center [171, 249] width 84 height 11
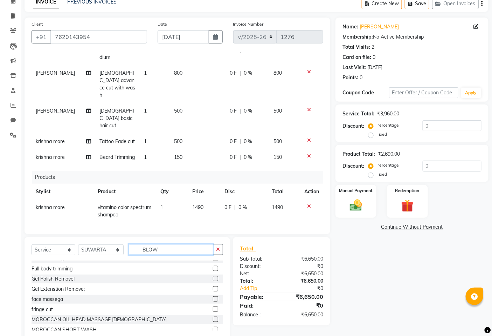
scroll to position [39, 0]
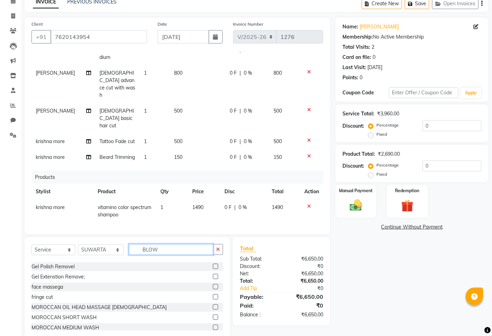
drag, startPoint x: 162, startPoint y: 252, endPoint x: 163, endPoint y: 245, distance: 7.2
click at [163, 246] on input "BLOW" at bounding box center [171, 249] width 84 height 11
type input "B"
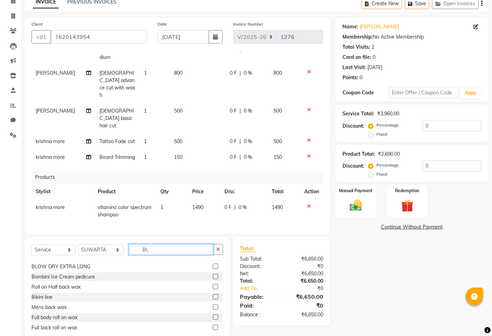
scroll to position [0, 0]
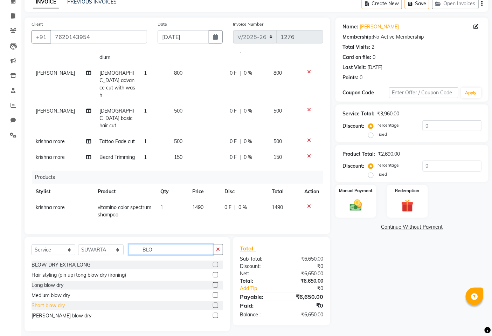
type input "BLO"
drag, startPoint x: 35, startPoint y: 304, endPoint x: 43, endPoint y: 303, distance: 7.8
click at [37, 304] on div "Short blow dry" at bounding box center [48, 305] width 33 height 7
checkbox input "false"
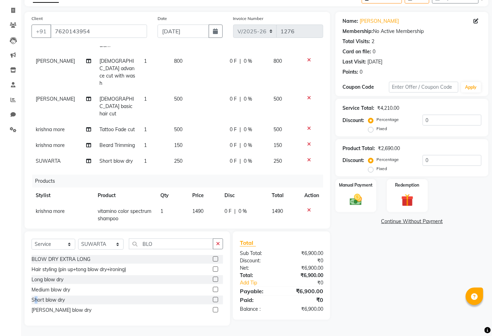
scroll to position [117, 0]
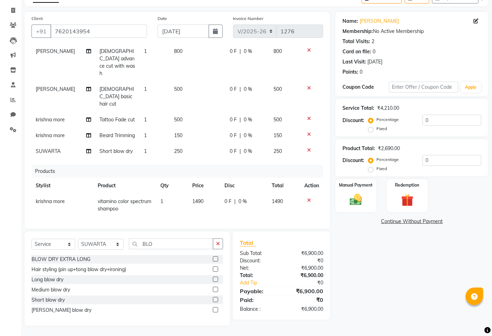
click at [307, 221] on icon at bounding box center [309, 223] width 4 height 5
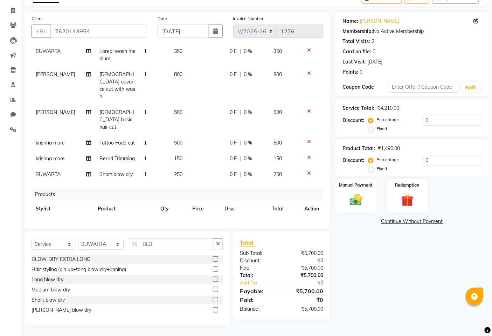
click at [307, 221] on icon at bounding box center [309, 223] width 4 height 5
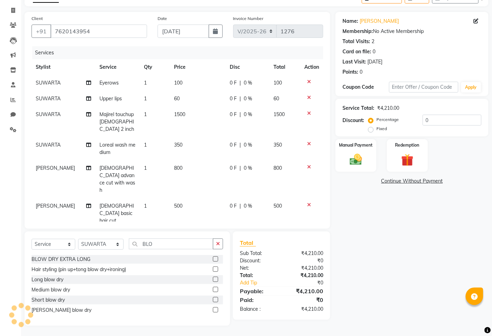
scroll to position [36, 0]
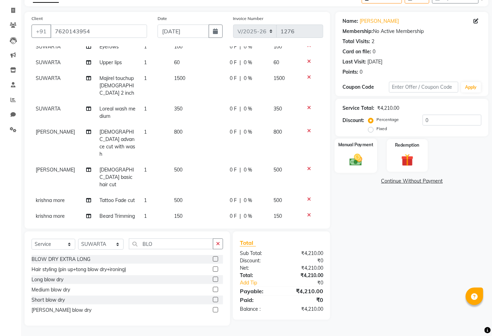
click at [358, 157] on img at bounding box center [356, 159] width 21 height 15
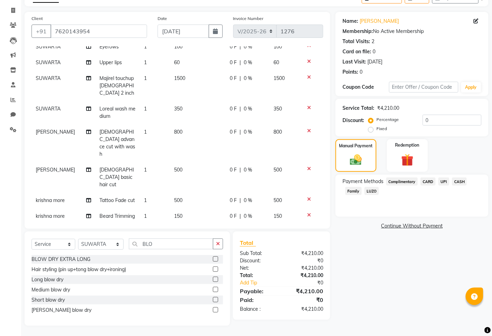
click at [459, 182] on span "CASH" at bounding box center [459, 181] width 15 height 8
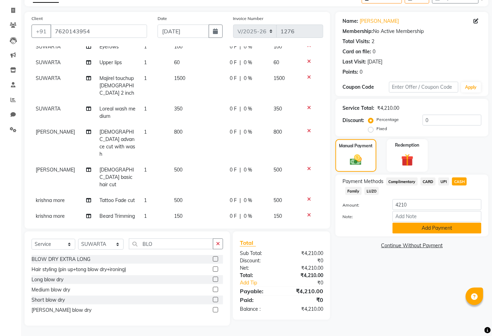
click at [423, 229] on button "Add Payment" at bounding box center [437, 228] width 89 height 11
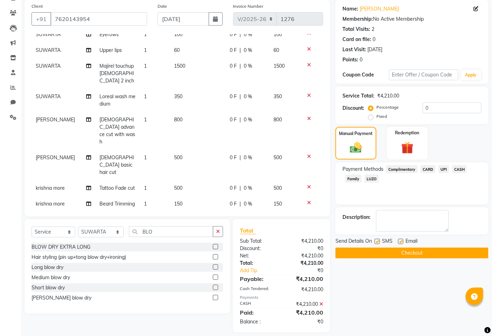
scroll to position [60, 0]
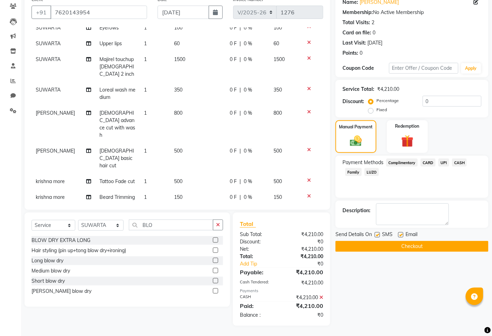
click at [408, 246] on button "Checkout" at bounding box center [412, 246] width 153 height 11
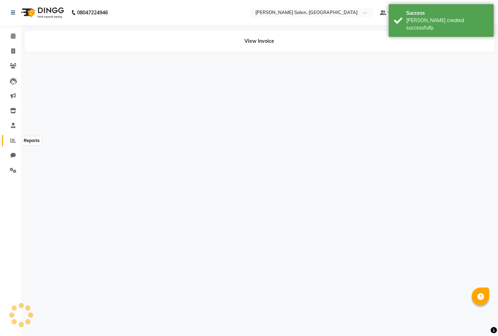
click at [13, 141] on icon at bounding box center [13, 140] width 5 height 5
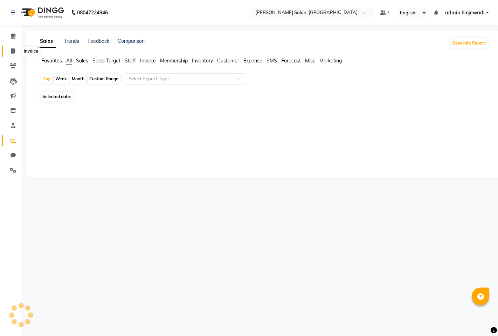
click at [9, 51] on span at bounding box center [13, 51] width 12 height 8
select select "service"
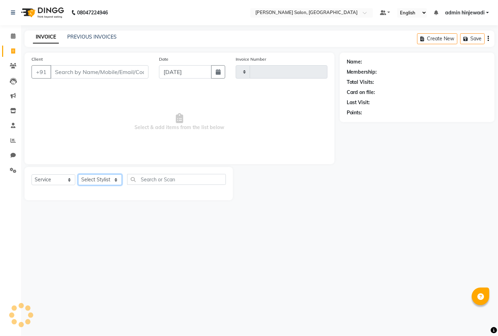
click at [104, 181] on select "Select Stylist" at bounding box center [100, 179] width 44 height 11
click at [104, 180] on select "Select Stylist" at bounding box center [100, 179] width 44 height 11
click at [102, 176] on select "Select Stylist" at bounding box center [100, 179] width 44 height 11
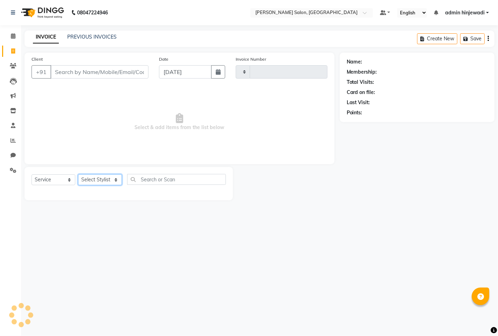
click at [78, 175] on select "Select Stylist" at bounding box center [100, 179] width 44 height 11
click at [113, 180] on select "Select Stylist" at bounding box center [100, 179] width 44 height 11
type input "1277"
select select "7331"
click at [111, 179] on select "Select Stylist" at bounding box center [100, 179] width 44 height 11
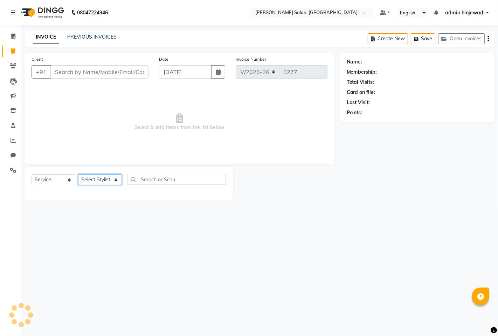
drag, startPoint x: 111, startPoint y: 179, endPoint x: 111, endPoint y: 170, distance: 9.5
click at [113, 174] on select "Select Stylist" at bounding box center [100, 179] width 44 height 11
click at [78, 175] on select "Select Stylist" at bounding box center [100, 179] width 44 height 11
click at [322, 224] on div "08047224946 Select Location × [PERSON_NAME] Salon, Hinjewadi Default Panel My P…" at bounding box center [249, 168] width 498 height 336
click at [93, 178] on select "Select Stylist admin hinjewadi [PERSON_NAME] krishna more [PERSON_NAME] rishi […" at bounding box center [101, 179] width 46 height 11
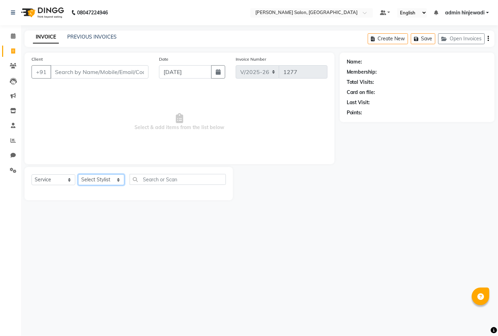
select select "85091"
click at [78, 175] on select "Select Stylist admin hinjewadi [PERSON_NAME] krishna more [PERSON_NAME] rishi […" at bounding box center [101, 179] width 46 height 11
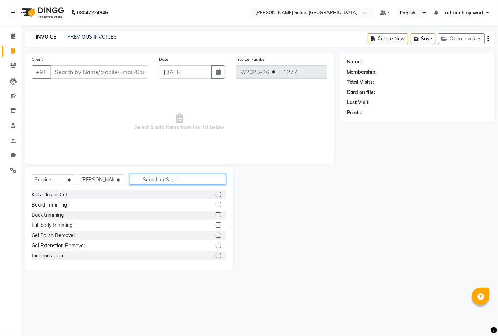
click at [182, 183] on input "text" at bounding box center [178, 179] width 96 height 11
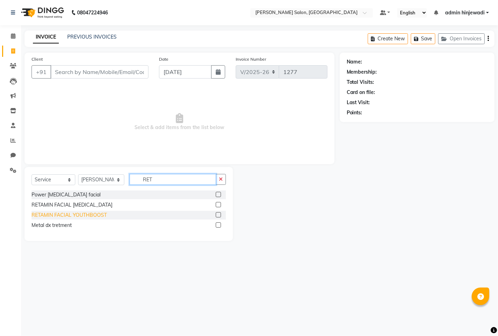
type input "RET"
click at [89, 217] on div "RETAMIN FACIAL YOUTHBOOST" at bounding box center [69, 214] width 75 height 7
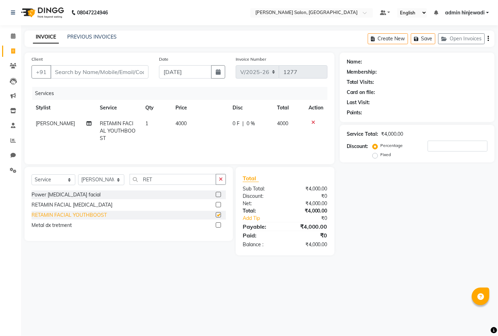
checkbox input "false"
click at [159, 179] on input "RET" at bounding box center [173, 179] width 87 height 11
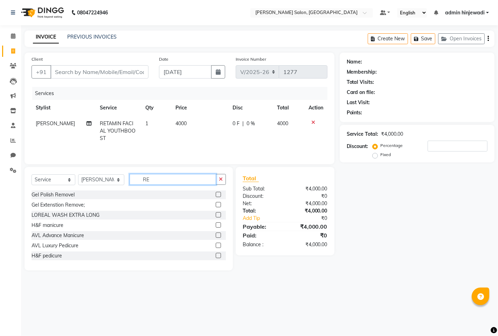
type input "R"
type input "POWER"
click at [50, 234] on div "Powermix spa medium" at bounding box center [57, 235] width 51 height 7
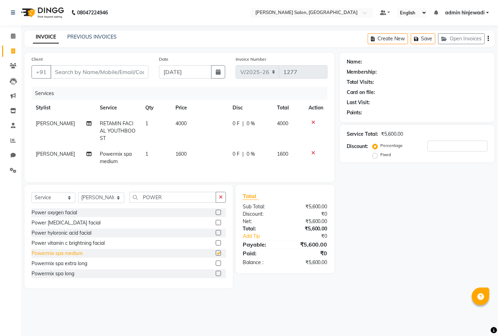
checkbox input "false"
click at [174, 197] on input "POWER" at bounding box center [173, 197] width 87 height 11
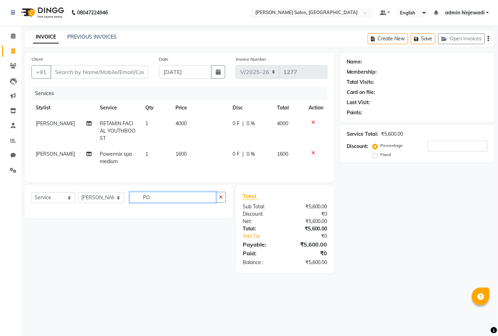
type input "P"
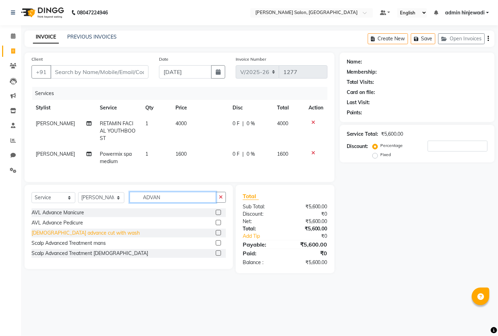
type input "ADVAN"
click at [72, 233] on div "[DEMOGRAPHIC_DATA] advance cut with wash" at bounding box center [86, 232] width 108 height 7
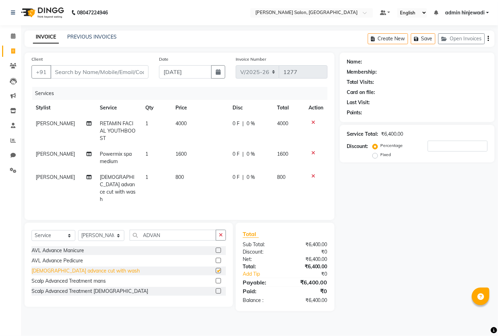
checkbox input "false"
click at [239, 173] on div "0 F | 0 %" at bounding box center [251, 176] width 36 height 7
select select "85091"
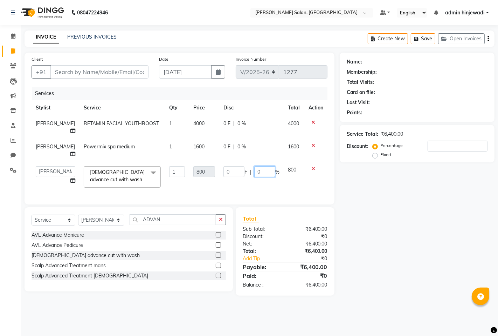
click at [265, 173] on input "0" at bounding box center [264, 171] width 21 height 11
type input "100"
click at [427, 215] on div "Name: Membership: Total Visits: Card on file: Last Visit: Points: Service Total…" at bounding box center [420, 174] width 160 height 243
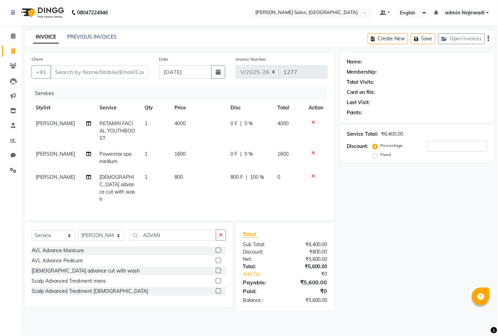
click at [251, 123] on div "0 F | 0 %" at bounding box center [250, 123] width 39 height 7
select select "85091"
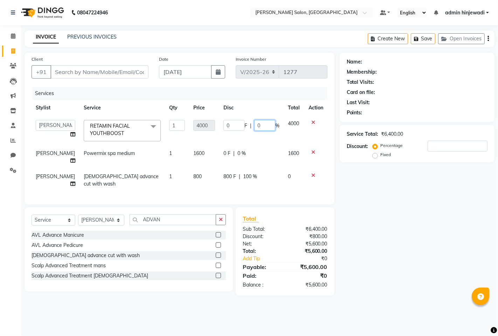
click at [271, 124] on input "0" at bounding box center [264, 125] width 21 height 11
type input "30"
click at [424, 240] on div "Name: Membership: Total Visits: Card on file: Last Visit: Points: Service Total…" at bounding box center [420, 174] width 160 height 243
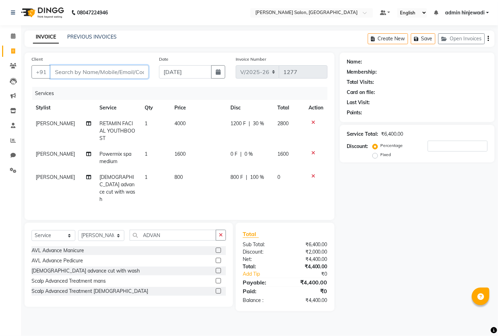
click at [116, 74] on input "Client" at bounding box center [99, 71] width 98 height 13
click at [182, 230] on input "ADVAN" at bounding box center [173, 235] width 87 height 11
type input "A"
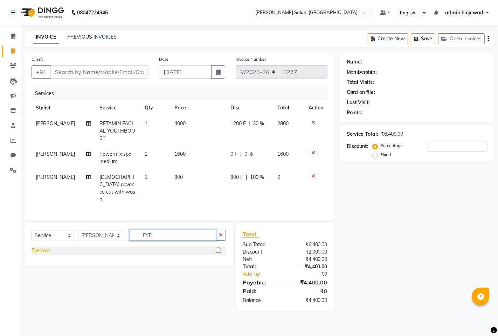
type input "EYE"
click at [40, 247] on div "Eyerows" at bounding box center [41, 250] width 19 height 7
checkbox input "false"
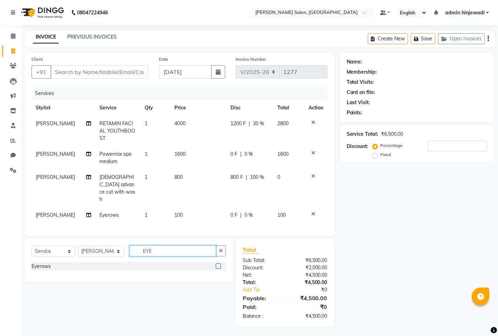
click at [178, 245] on input "EYE" at bounding box center [173, 250] width 87 height 11
type input "E"
type input "UPP"
click at [34, 273] on div "Upper lips" at bounding box center [43, 276] width 22 height 7
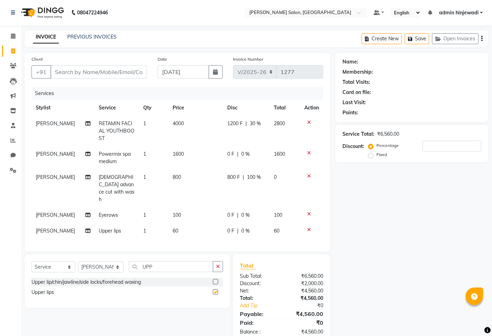
checkbox input "false"
click at [179, 261] on input "UPP" at bounding box center [171, 266] width 84 height 11
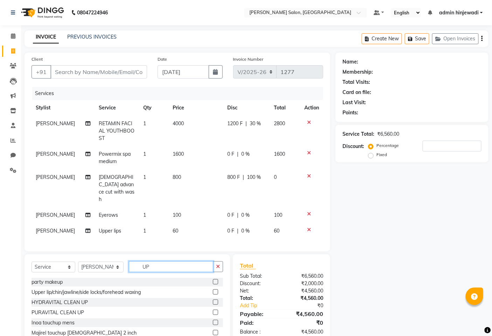
type input "U"
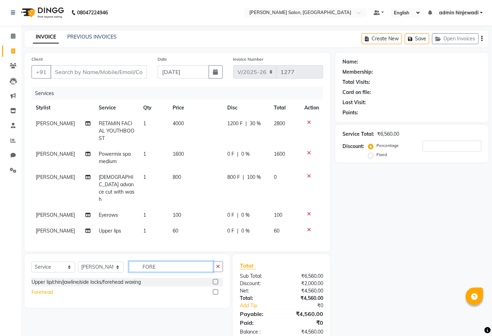
type input "FORE"
click at [39, 288] on div "Forehead" at bounding box center [42, 291] width 21 height 7
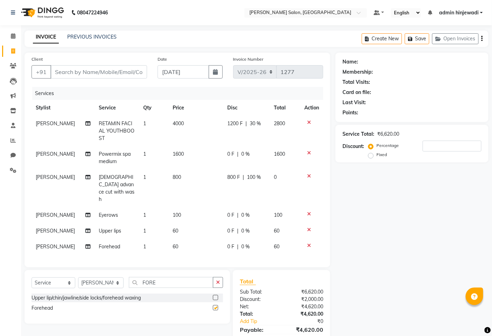
checkbox input "false"
click at [155, 277] on input "FORE" at bounding box center [171, 282] width 84 height 11
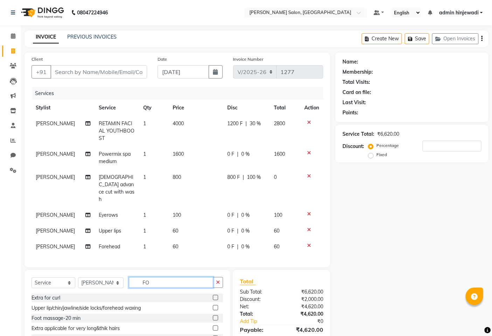
type input "F"
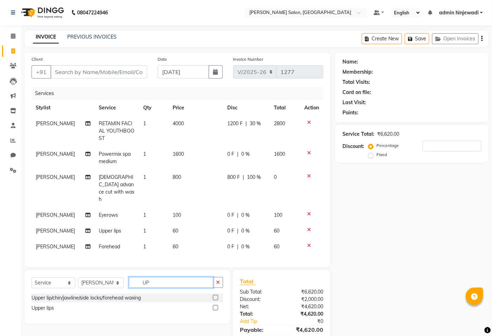
type input "U"
type input "UND"
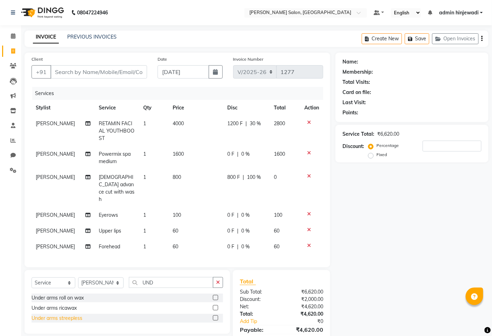
click at [34, 314] on div "Under arms streepless" at bounding box center [57, 317] width 51 height 7
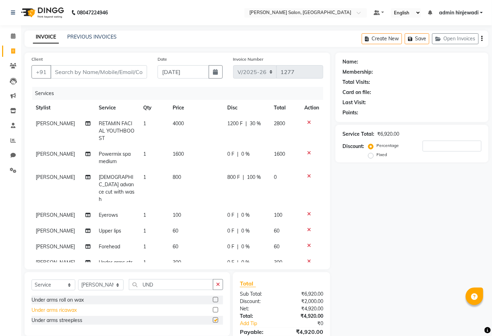
checkbox input "false"
click at [305, 151] on div at bounding box center [312, 152] width 15 height 5
click at [307, 151] on icon at bounding box center [309, 152] width 4 height 5
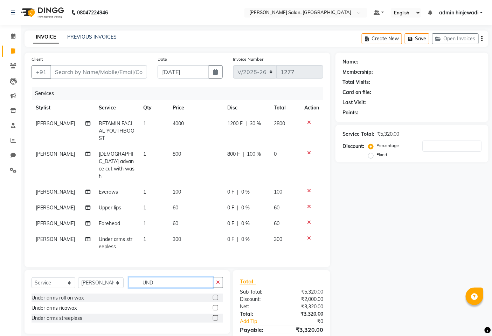
click at [176, 277] on input "UND" at bounding box center [171, 282] width 84 height 11
type input "U"
type input "POWER"
click at [69, 334] on div "Powermix spa long" at bounding box center [53, 337] width 43 height 7
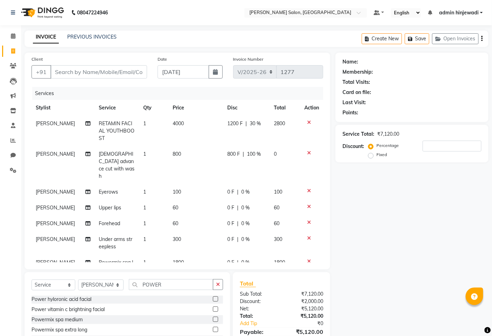
checkbox input "false"
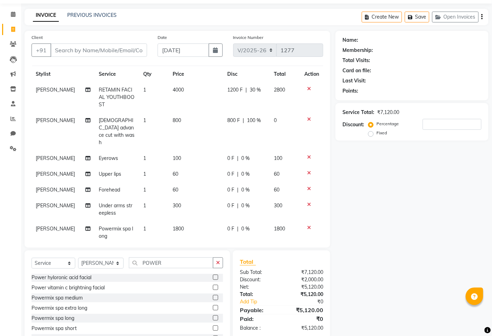
scroll to position [0, 0]
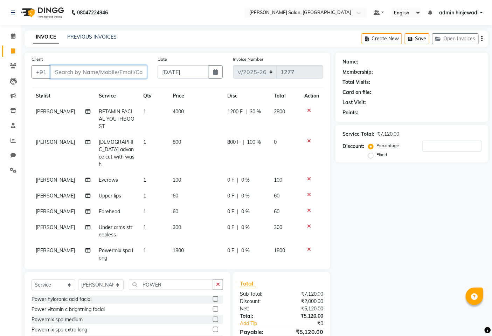
click at [81, 73] on input "Client" at bounding box center [98, 71] width 97 height 13
type input "7"
type input "0"
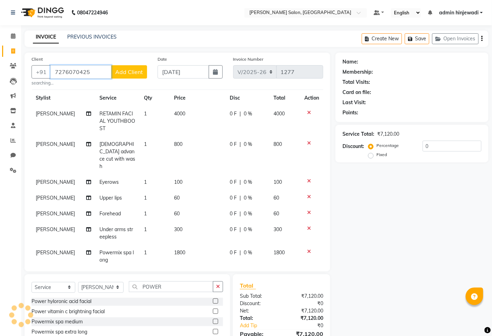
type input "7276070425"
click at [131, 75] on span "Add Client" at bounding box center [129, 71] width 28 height 7
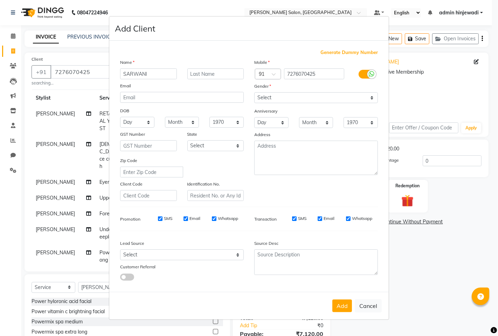
type input "SARWANI"
click at [300, 99] on select "Select [DEMOGRAPHIC_DATA] [DEMOGRAPHIC_DATA] Other Prefer Not To Say" at bounding box center [316, 97] width 124 height 11
select select "[DEMOGRAPHIC_DATA]"
click at [254, 92] on select "Select [DEMOGRAPHIC_DATA] [DEMOGRAPHIC_DATA] Other Prefer Not To Say" at bounding box center [316, 97] width 124 height 11
click at [339, 309] on button "Add" at bounding box center [343, 305] width 20 height 13
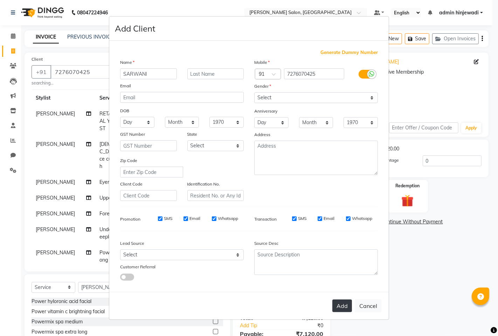
click at [339, 304] on button "Add" at bounding box center [343, 305] width 20 height 13
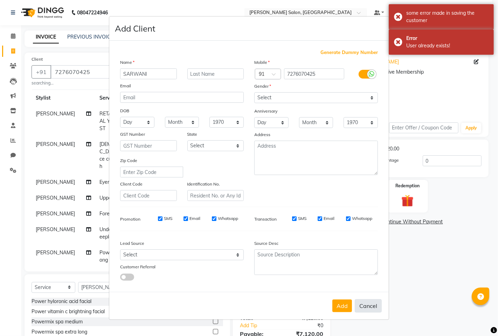
click at [373, 305] on button "Cancel" at bounding box center [368, 305] width 27 height 13
select select
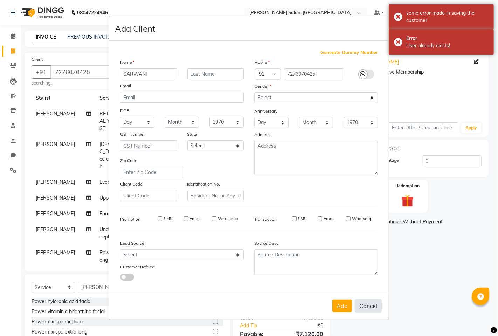
select select
checkbox input "false"
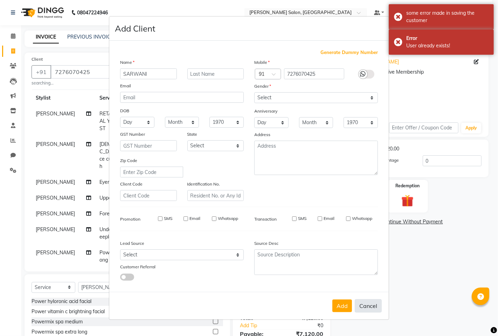
checkbox input "false"
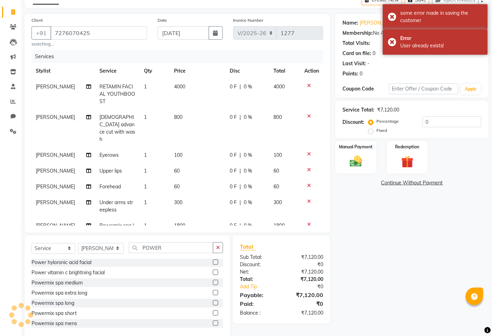
click at [244, 90] on span "0 %" at bounding box center [248, 86] width 8 height 7
select select "85091"
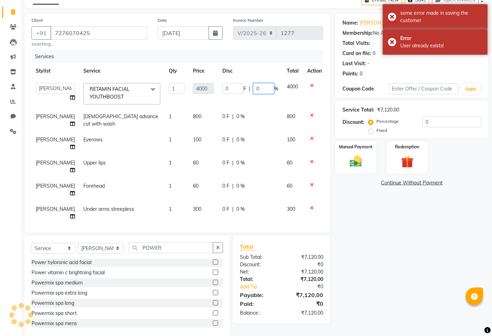
click at [253, 85] on input "0" at bounding box center [263, 88] width 21 height 11
click at [254, 85] on input "0" at bounding box center [263, 88] width 21 height 11
type input "30"
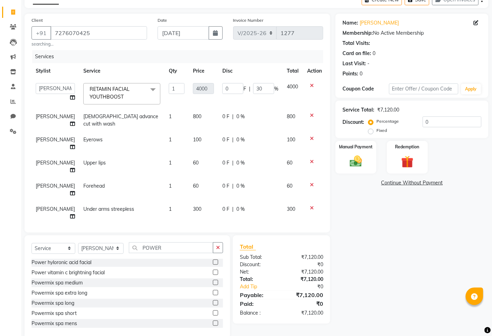
click at [391, 260] on div "Name: [PERSON_NAME] Membership: No Active Membership Total Visits: Card on file…" at bounding box center [415, 176] width 158 height 325
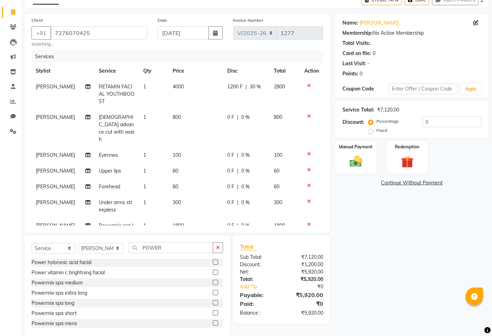
click at [239, 147] on td "0 F | 0 %" at bounding box center [247, 155] width 46 height 16
select select "85091"
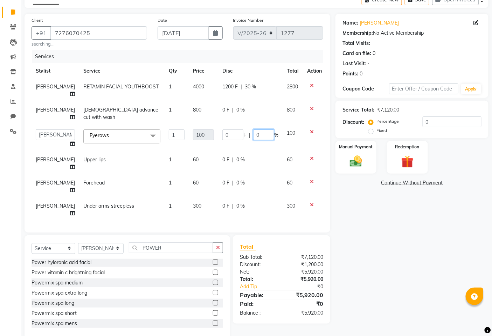
click at [254, 139] on input "0" at bounding box center [263, 134] width 21 height 11
click at [415, 232] on div "Name: [PERSON_NAME] Membership: No Active Membership Total Visits: Card on file…" at bounding box center [415, 176] width 158 height 325
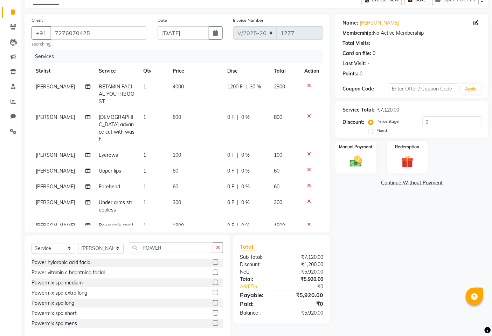
click at [242, 117] on span "0 %" at bounding box center [246, 117] width 8 height 7
select select "85091"
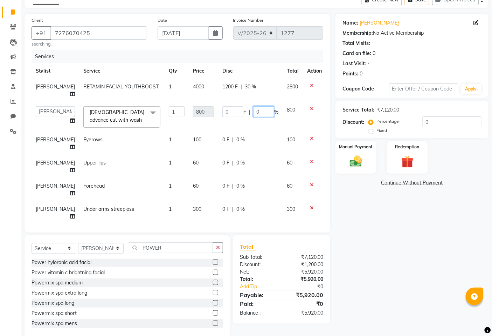
click at [253, 110] on input "0" at bounding box center [263, 111] width 21 height 11
type input "100"
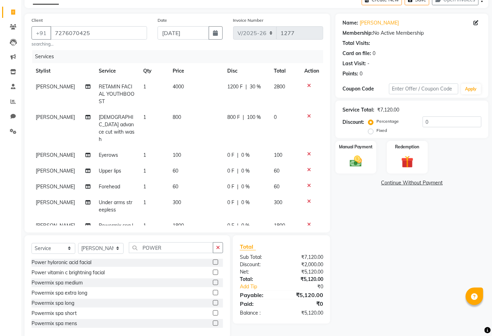
click at [370, 204] on div "Name: [PERSON_NAME] Membership: No Active Membership Total Visits: Card on file…" at bounding box center [415, 176] width 158 height 325
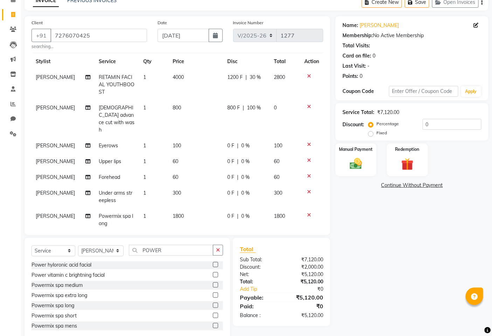
scroll to position [52, 0]
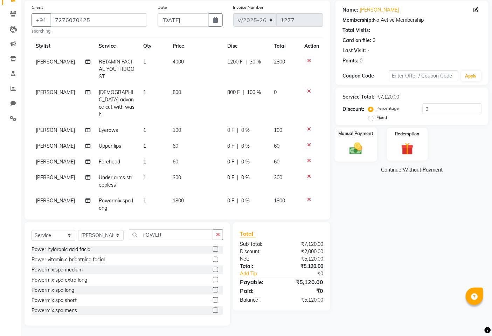
click at [349, 151] on img at bounding box center [356, 148] width 21 height 15
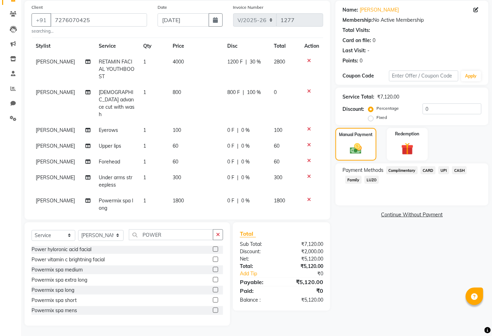
click at [444, 167] on span "UPI" at bounding box center [444, 170] width 11 height 8
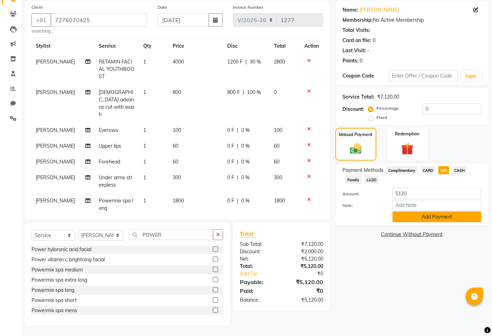
click at [433, 219] on button "Add Payment" at bounding box center [437, 216] width 89 height 11
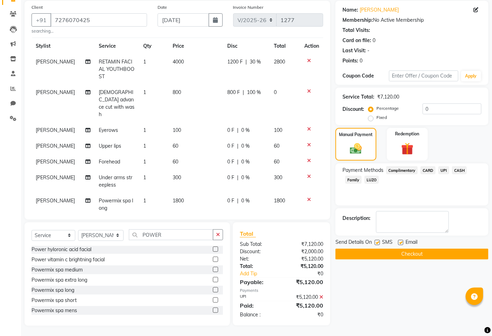
click at [402, 255] on button "Checkout" at bounding box center [412, 253] width 153 height 11
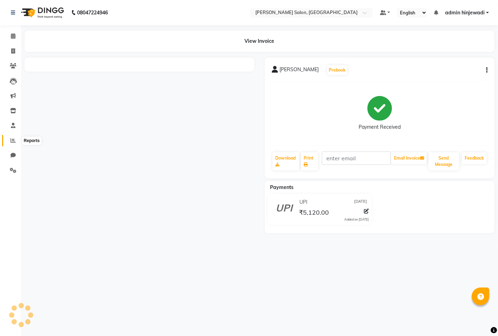
click at [11, 142] on icon at bounding box center [13, 140] width 5 height 5
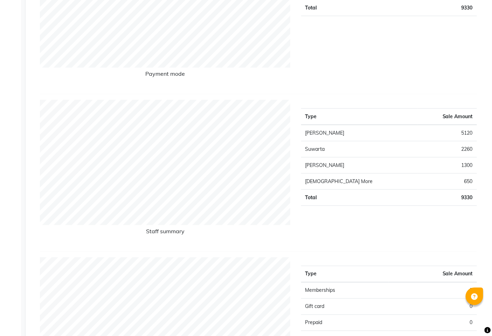
scroll to position [195, 0]
